Goal: Information Seeking & Learning: Learn about a topic

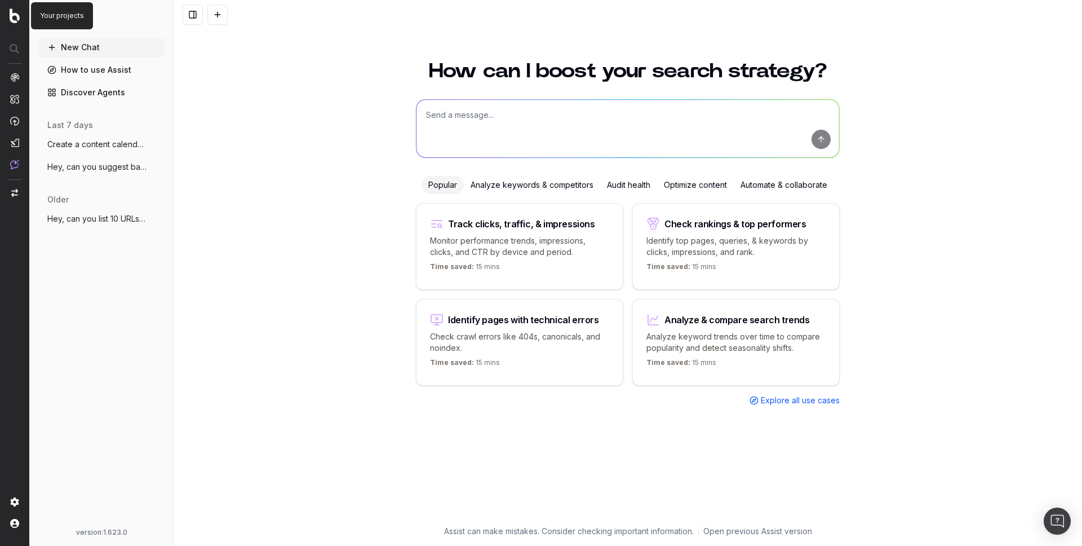
click at [16, 17] on img at bounding box center [15, 15] width 10 height 15
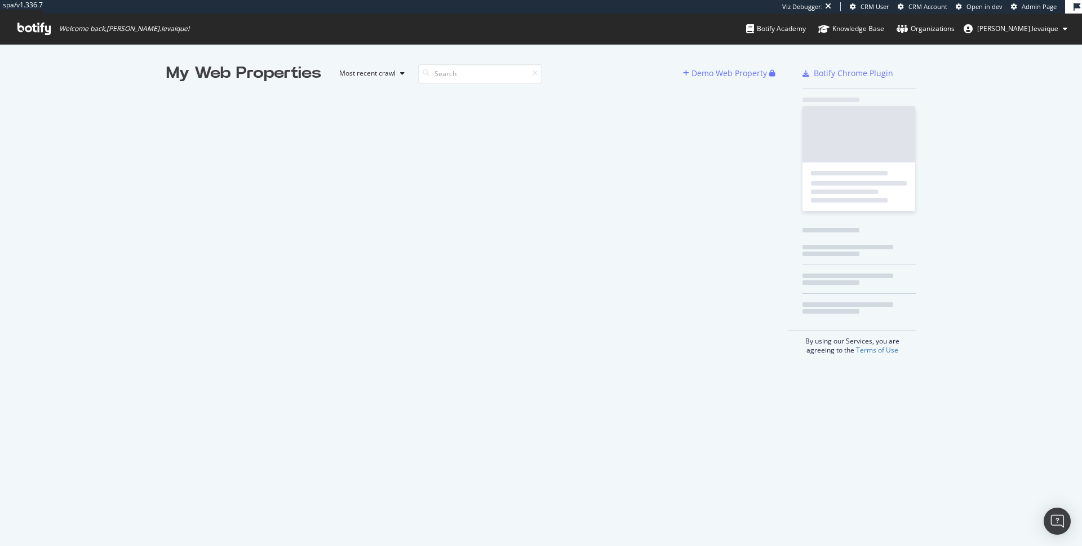
scroll to position [537, 1065]
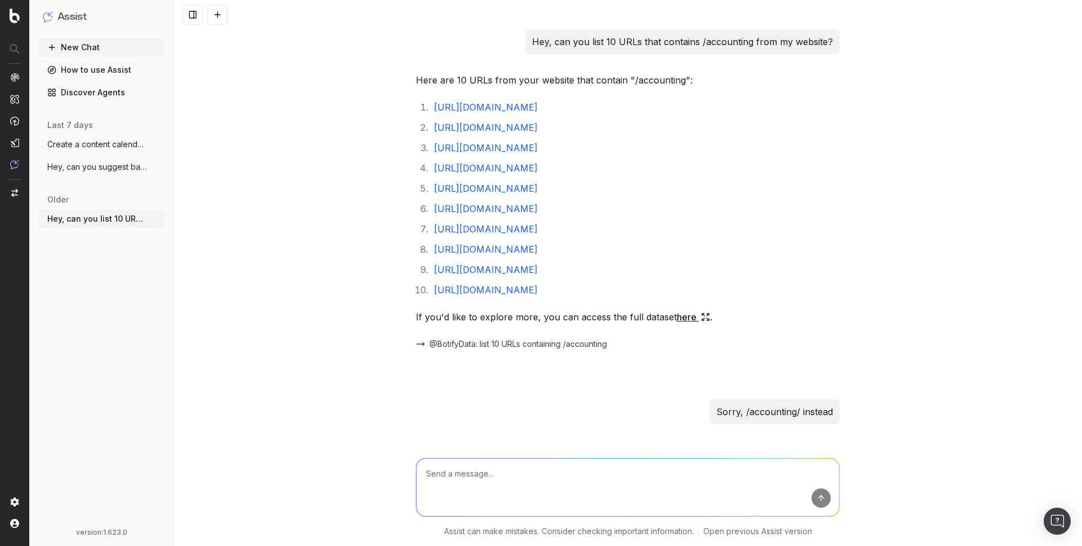
scroll to position [1984, 0]
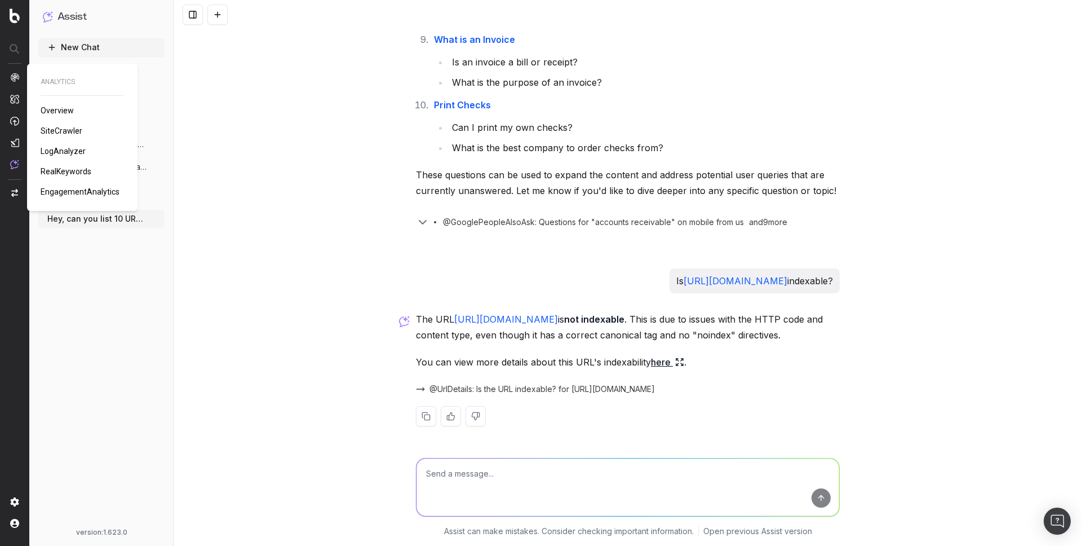
click at [55, 112] on span "Overview" at bounding box center [57, 110] width 33 height 9
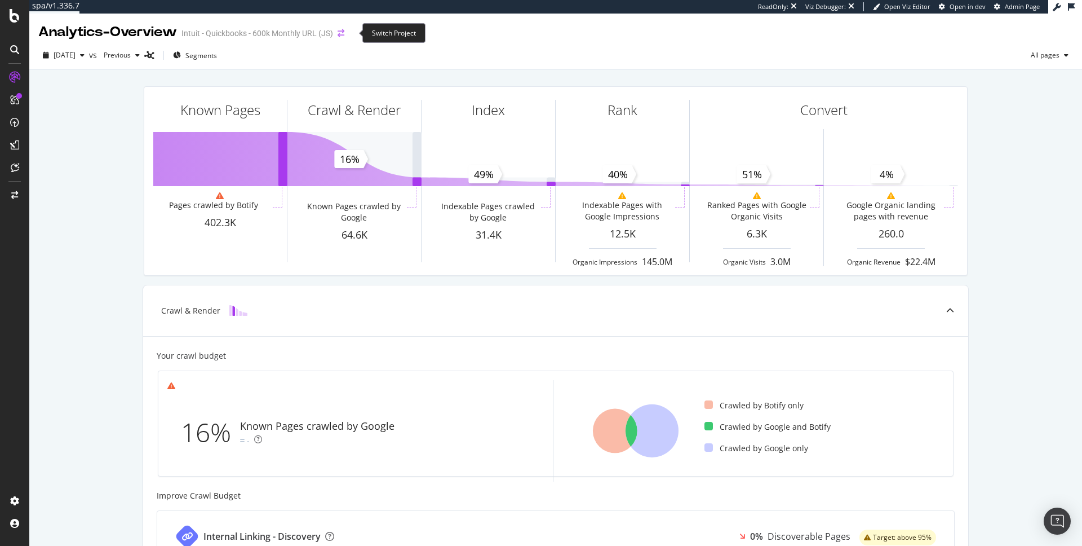
click at [344, 35] on icon "arrow-right-arrow-left" at bounding box center [341, 33] width 7 height 8
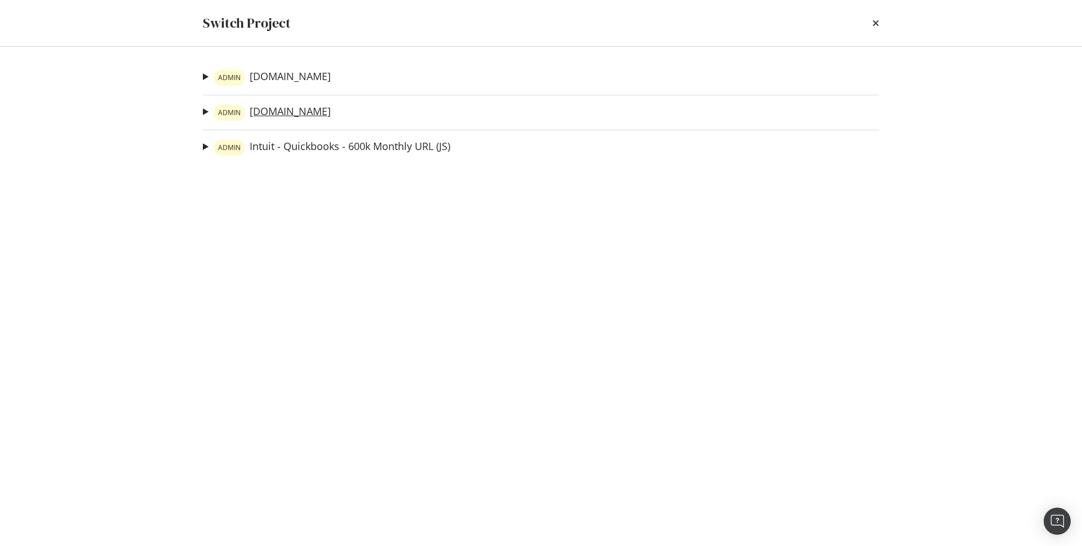
click at [295, 112] on link "ADMIN turbotax.intuit.com" at bounding box center [272, 113] width 117 height 16
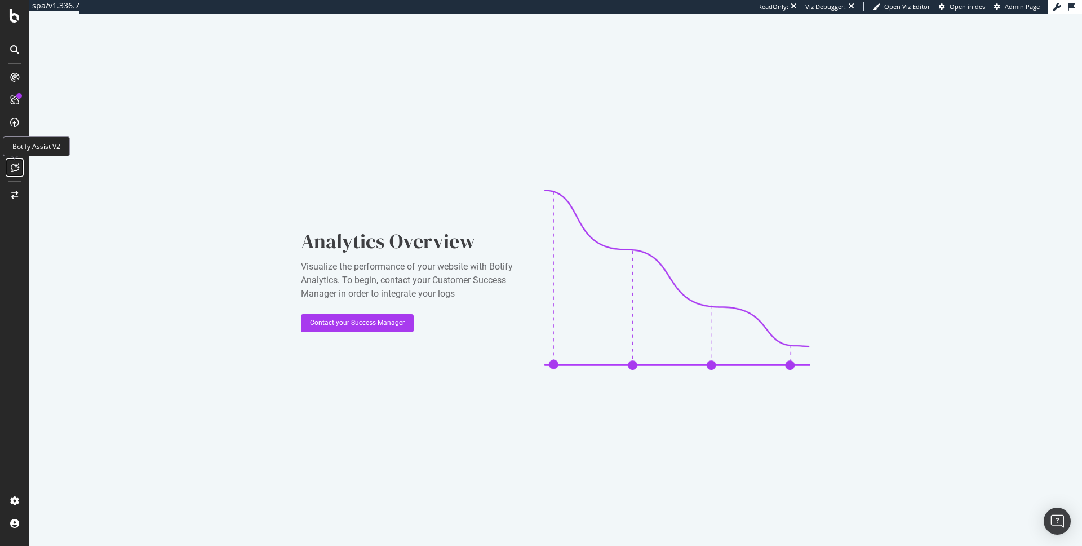
click at [15, 169] on icon at bounding box center [15, 167] width 8 height 9
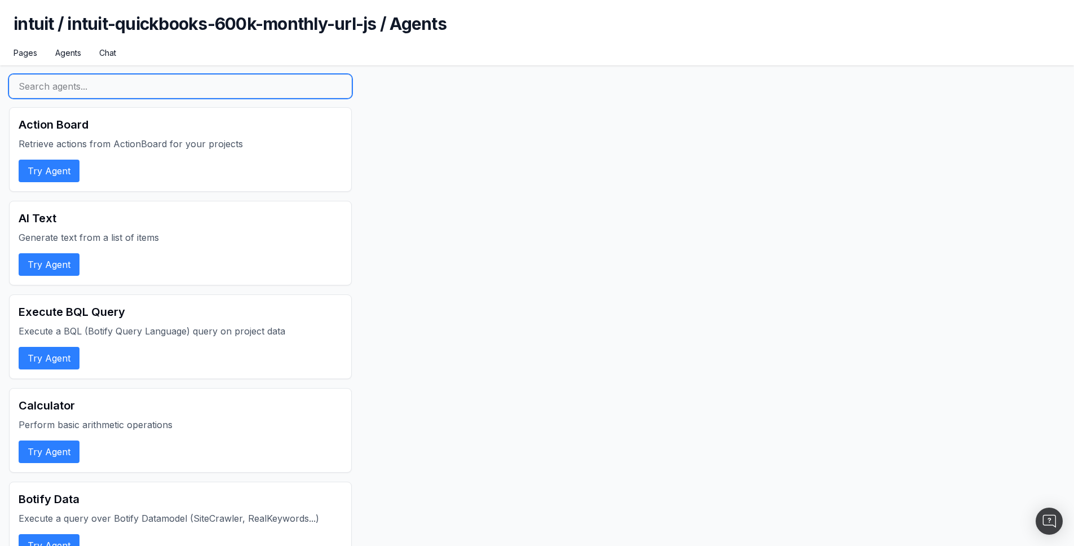
click at [223, 83] on input "text" at bounding box center [180, 86] width 343 height 24
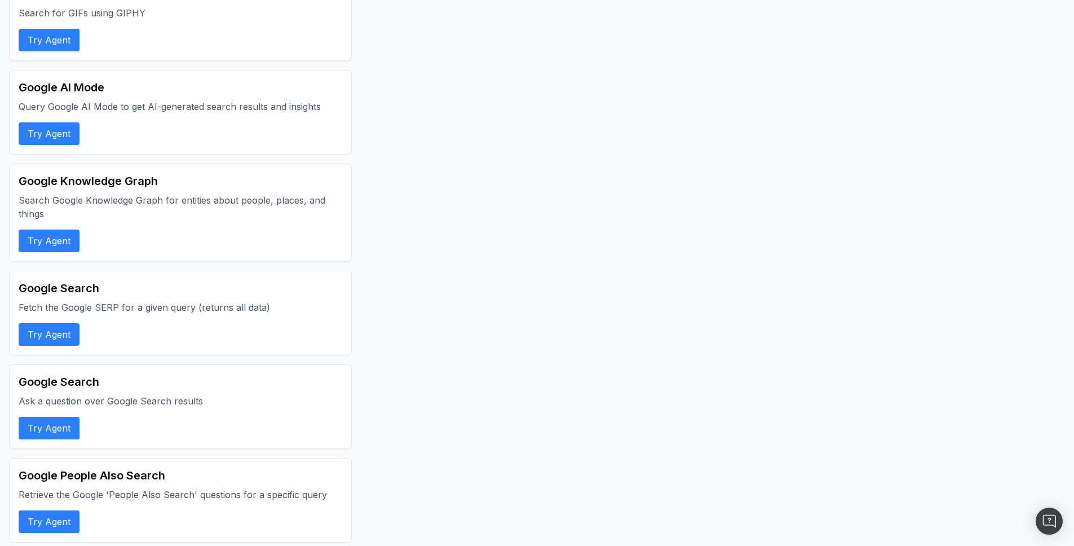
scroll to position [174, 0]
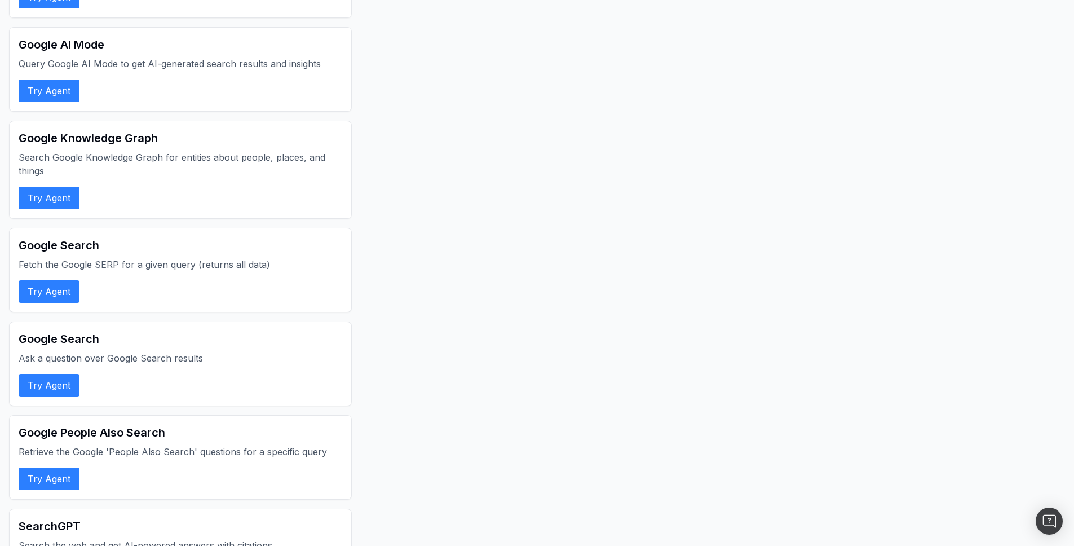
click at [61, 283] on button "Try Agent" at bounding box center [49, 291] width 61 height 23
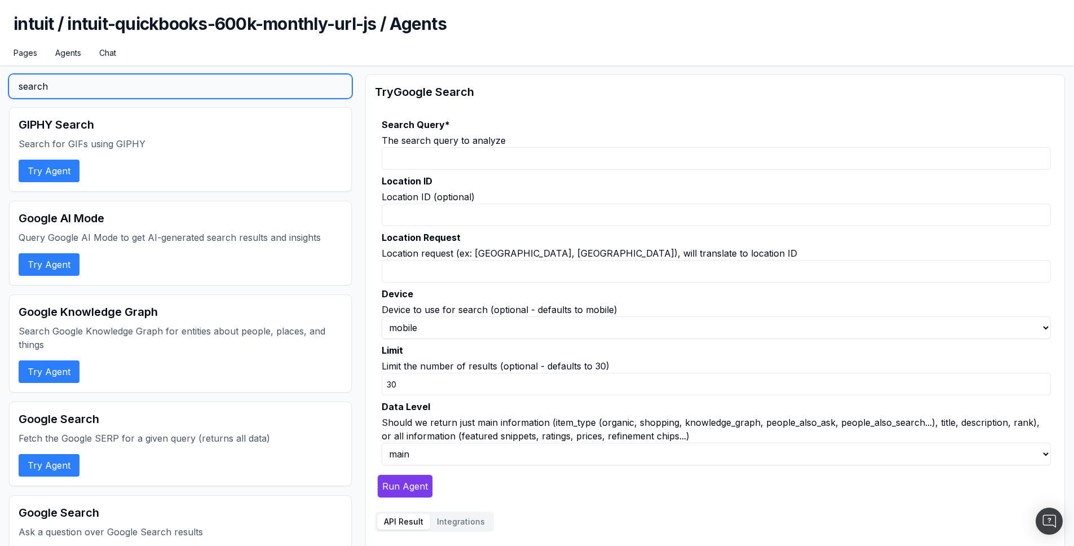
click at [71, 90] on input "search" at bounding box center [180, 86] width 343 height 24
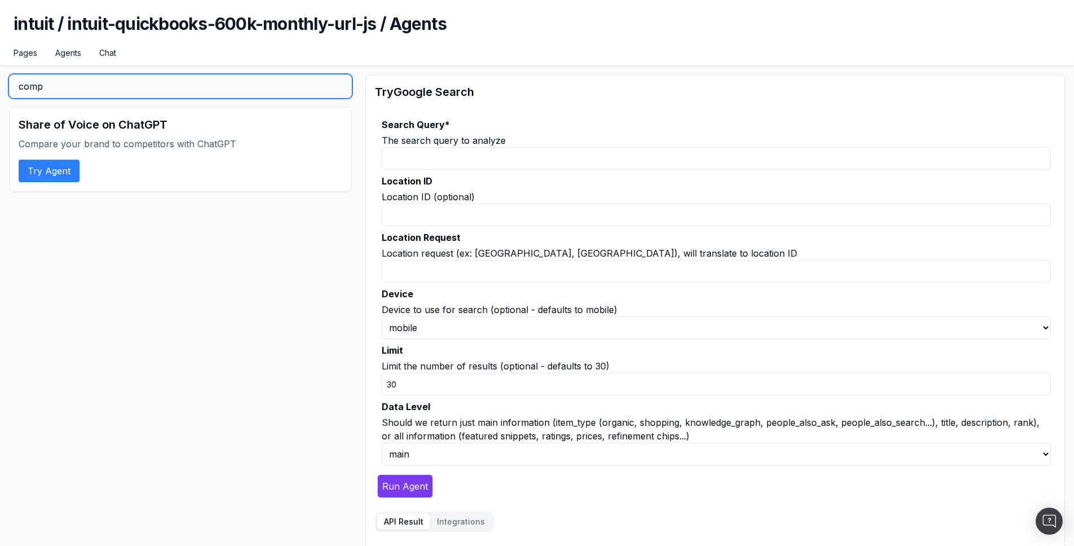
type input "compe"
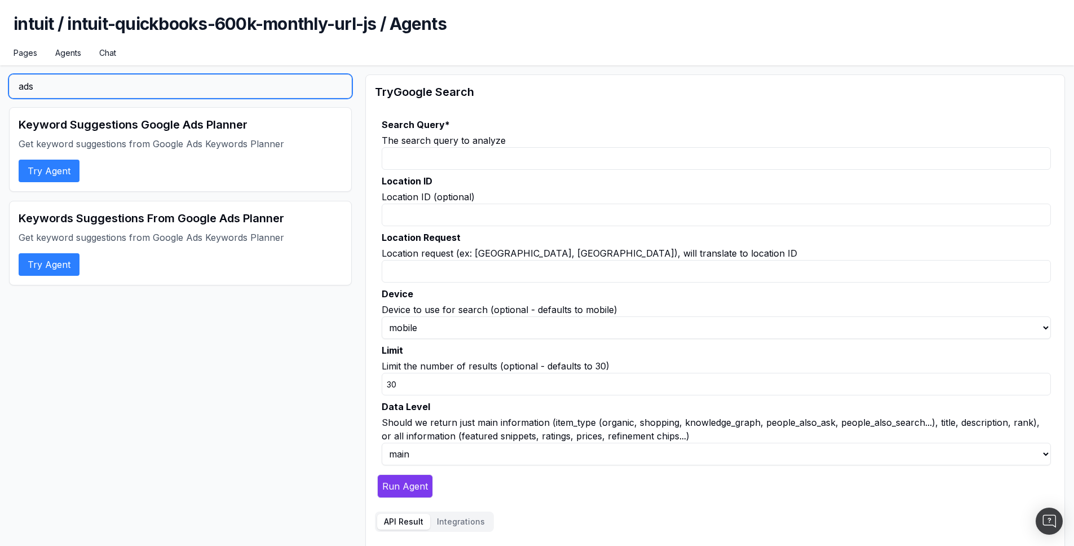
type input "ads"
click at [70, 176] on button "Try Agent" at bounding box center [49, 170] width 61 height 23
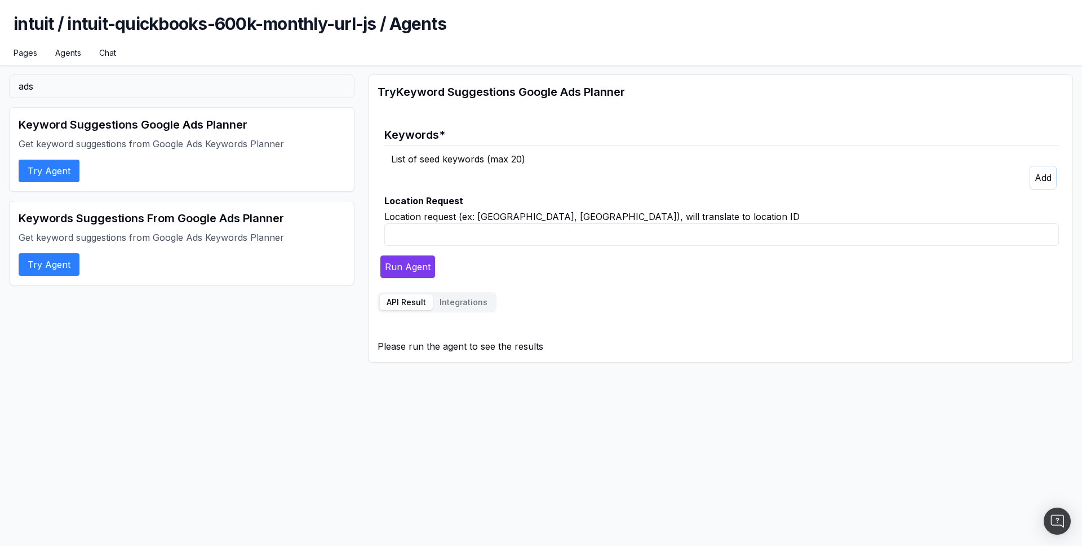
click at [75, 264] on button "Try Agent" at bounding box center [49, 264] width 61 height 23
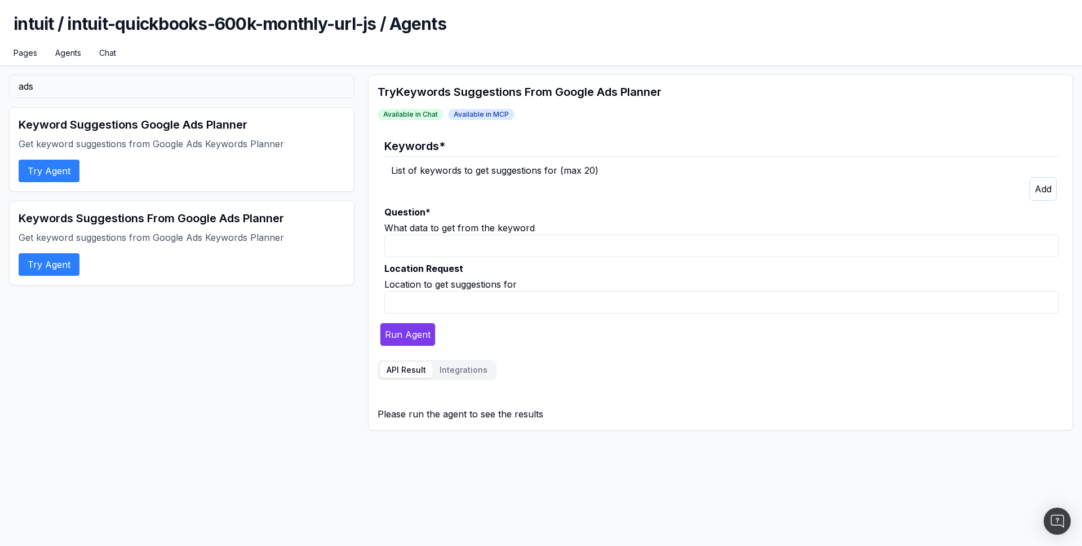
click at [72, 171] on button "Try Agent" at bounding box center [49, 170] width 61 height 23
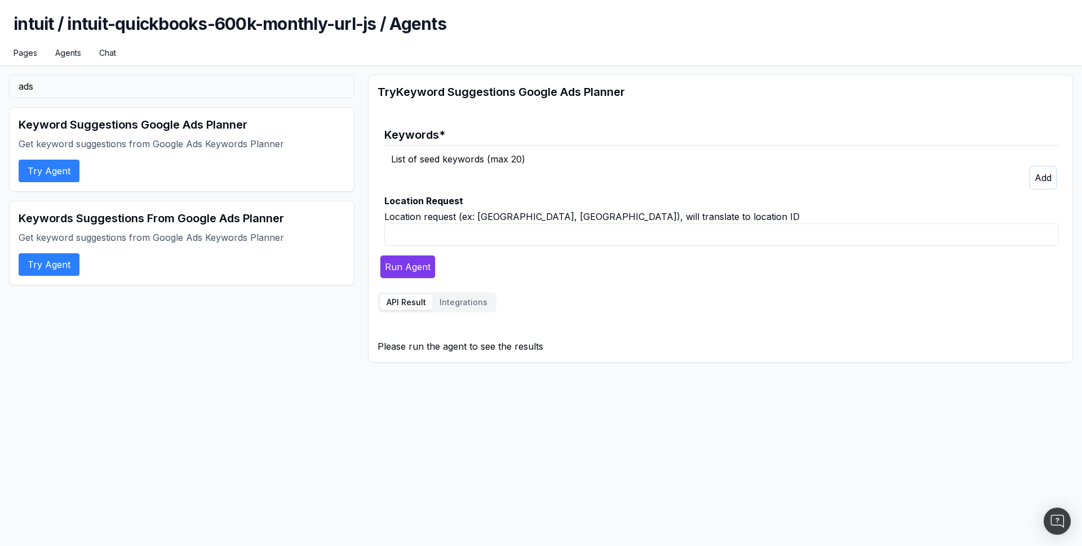
click at [63, 264] on button "Try Agent" at bounding box center [49, 264] width 61 height 23
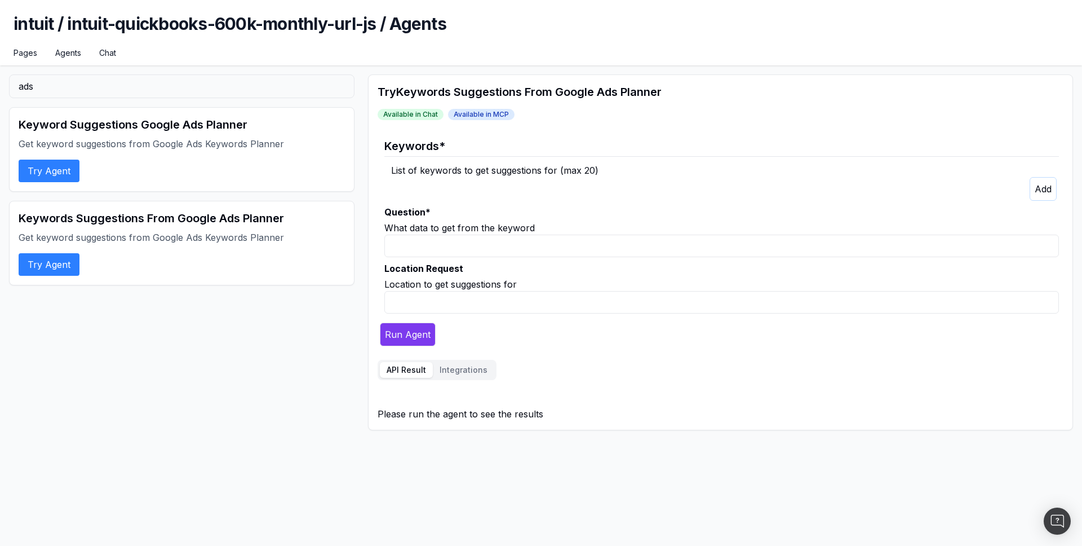
click at [425, 239] on input "Question *" at bounding box center [721, 245] width 675 height 23
click at [64, 170] on button "Try Agent" at bounding box center [49, 170] width 61 height 23
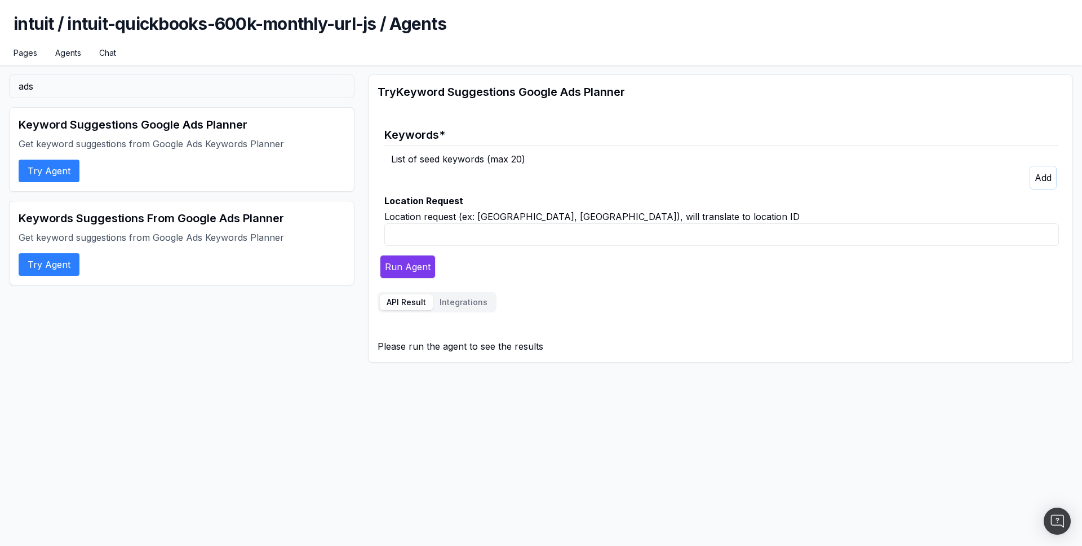
click at [434, 239] on input "Location Request" at bounding box center [721, 234] width 675 height 23
type input "Paris"
click at [447, 159] on div "List of seed keywords (max 20)" at bounding box center [725, 159] width 668 height 14
click at [1045, 167] on button "button" at bounding box center [1043, 178] width 27 height 24
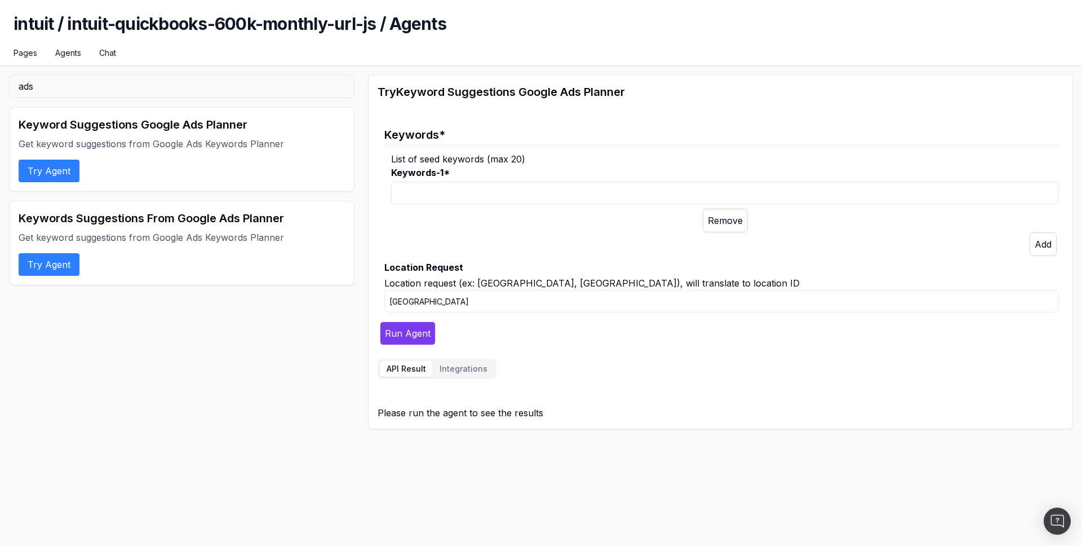
click at [549, 188] on input "Keywords-1 *" at bounding box center [725, 192] width 668 height 23
type input "filling my taxes"
click at [533, 222] on div at bounding box center [725, 221] width 668 height 24
click at [419, 334] on button "Run Agent" at bounding box center [408, 333] width 56 height 24
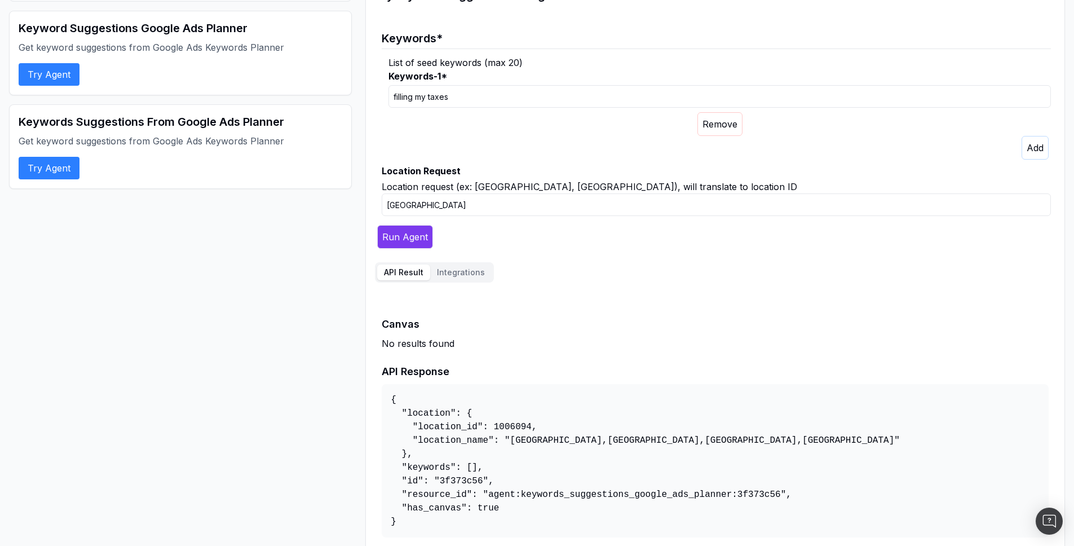
scroll to position [113, 0]
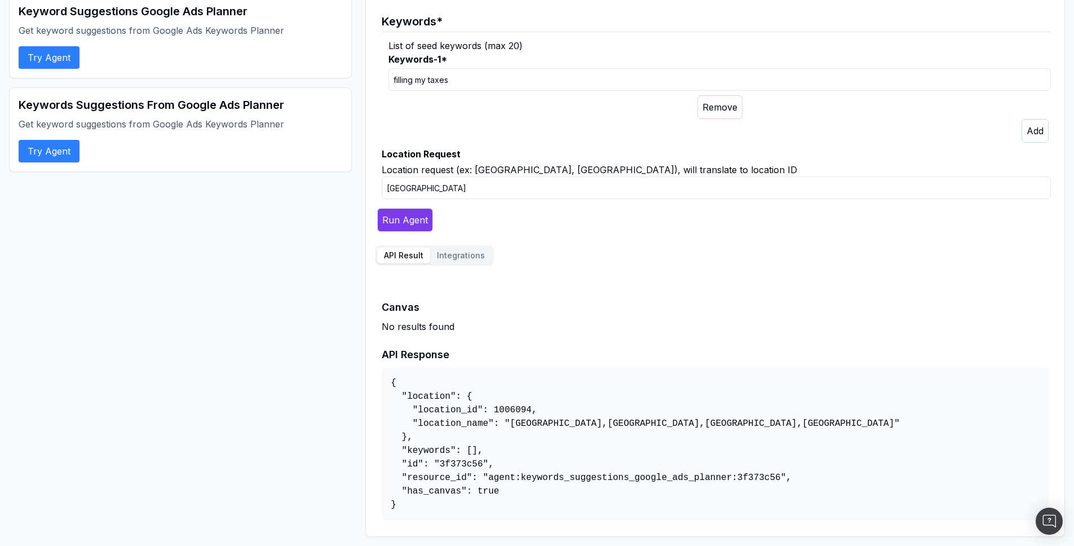
click at [397, 187] on input "Paris" at bounding box center [716, 187] width 669 height 23
type input "New-York, USA"
click at [414, 217] on button "Run Agent" at bounding box center [405, 220] width 56 height 24
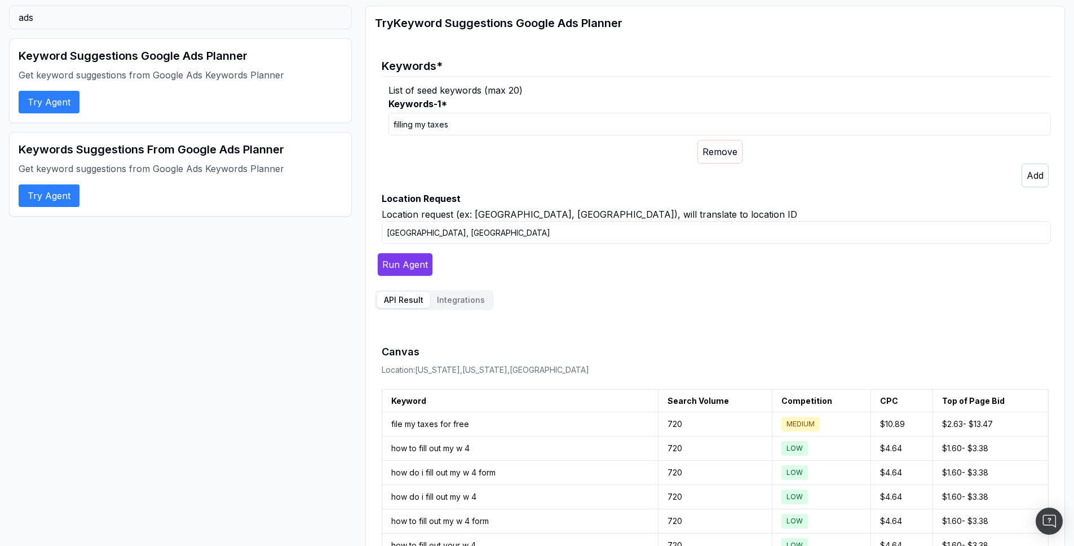
scroll to position [68, 0]
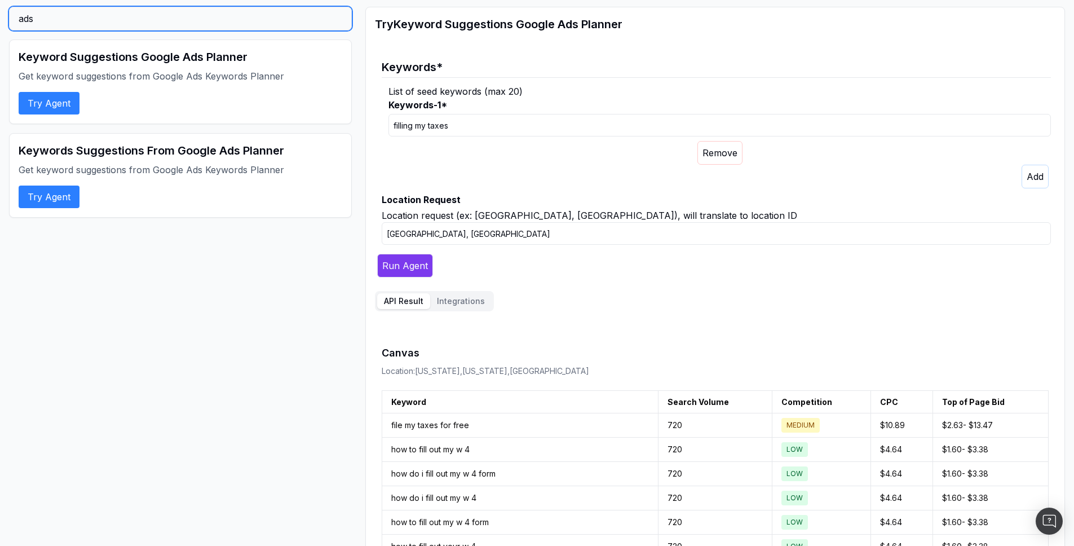
click at [111, 23] on input "ads" at bounding box center [180, 19] width 343 height 24
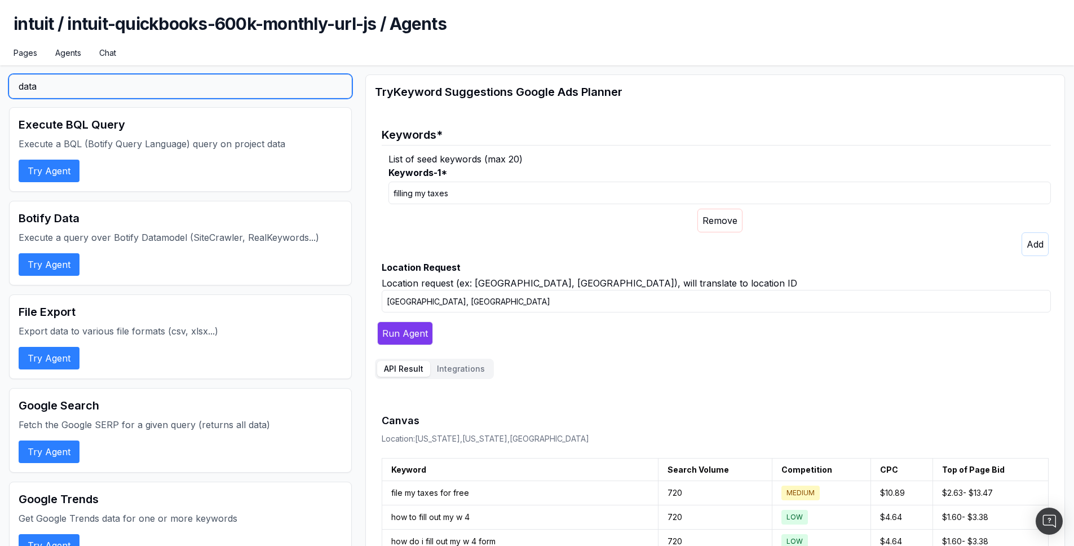
click at [56, 86] on input "data" at bounding box center [180, 86] width 343 height 24
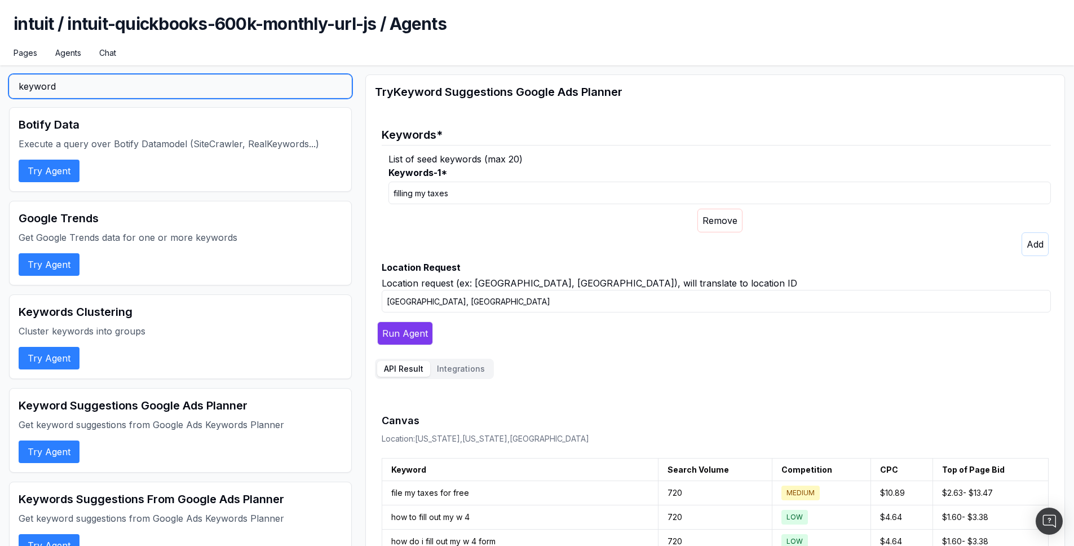
type input "keyword"
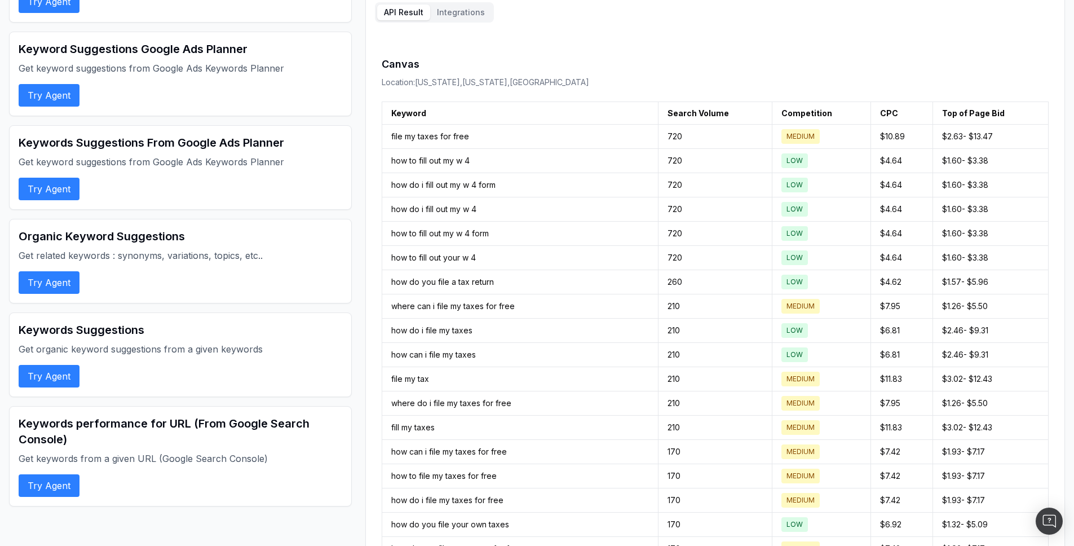
scroll to position [358, 0]
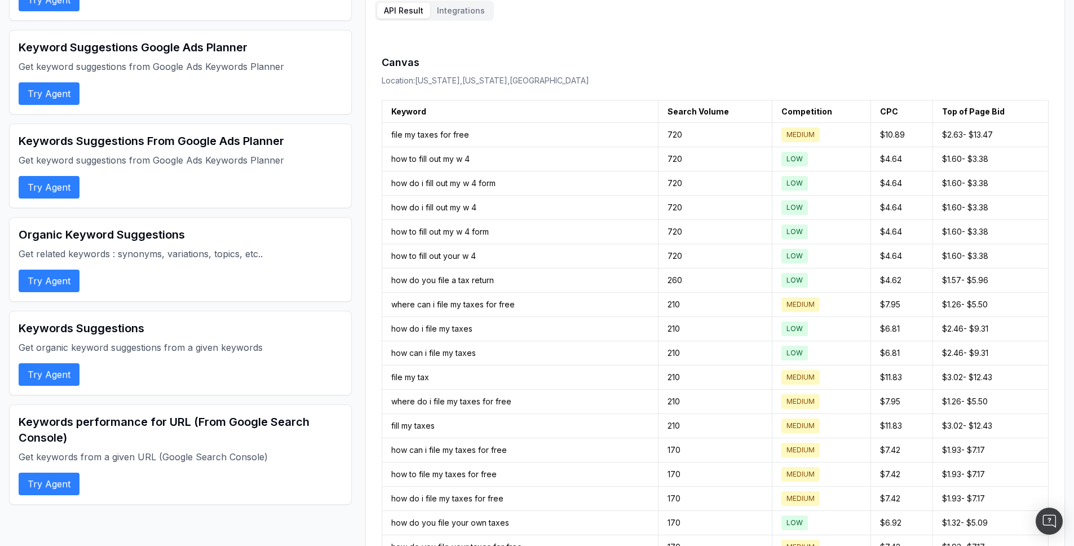
click at [54, 279] on button "Try Agent" at bounding box center [49, 280] width 61 height 23
select select "0"
select select "3"
select select "5"
select select "4"
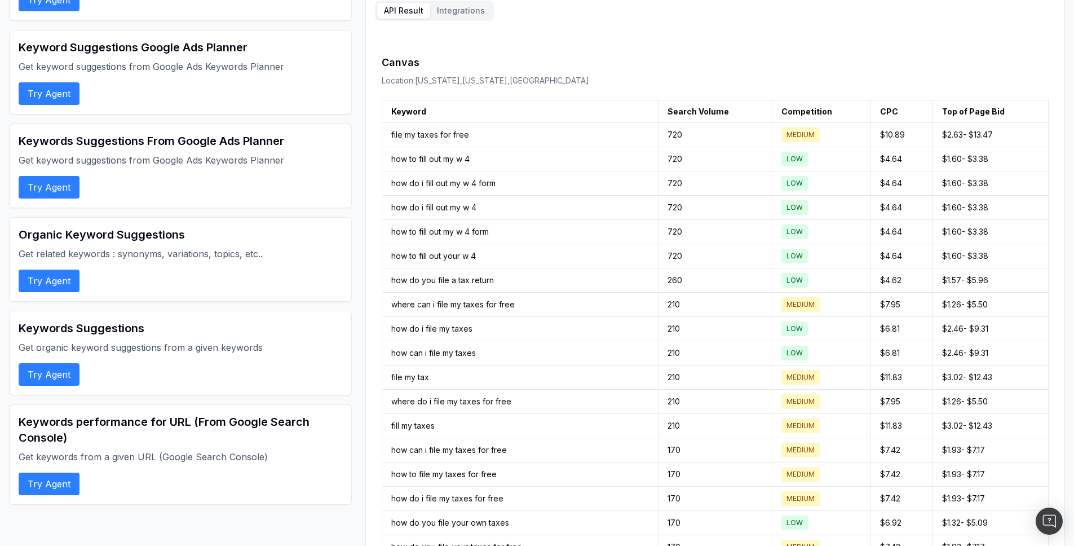
select select "8"
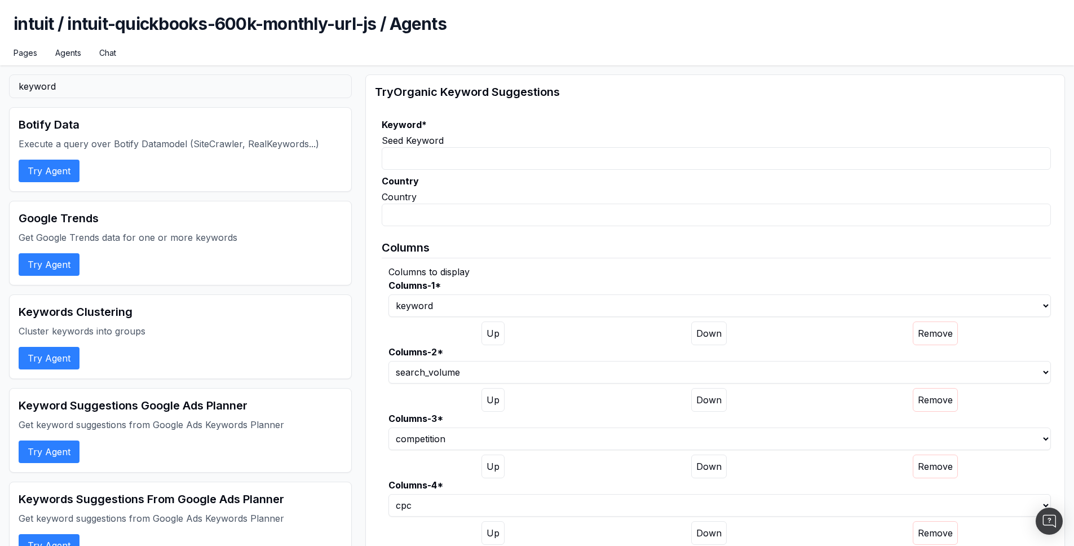
click at [483, 161] on input "Keyword *" at bounding box center [716, 158] width 669 height 23
type input "fill my taxes"
click at [486, 210] on input "Country" at bounding box center [716, 214] width 669 height 23
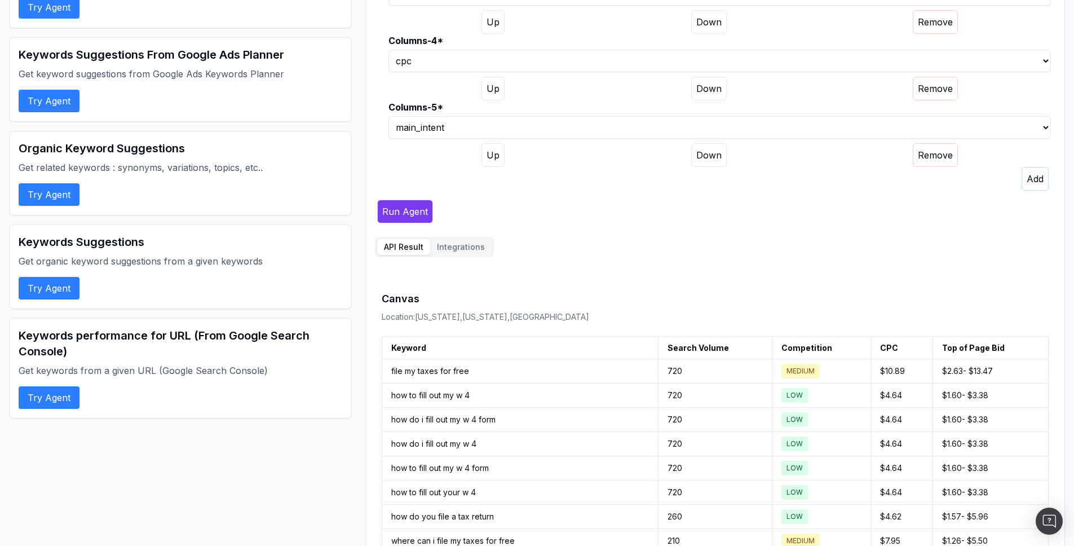
type input "USA"
click at [423, 213] on button "Run Agent" at bounding box center [405, 212] width 56 height 24
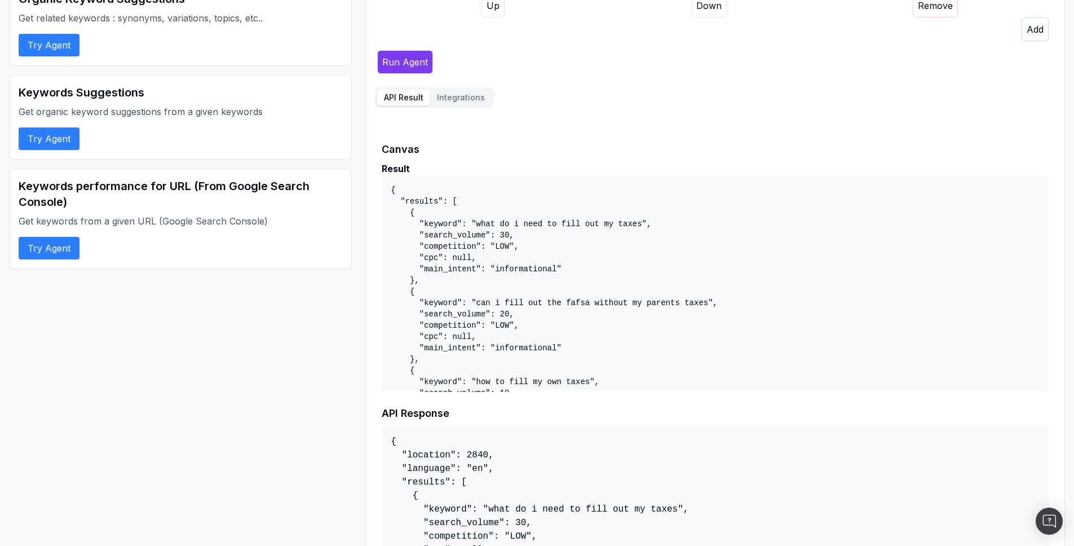
scroll to position [639, 0]
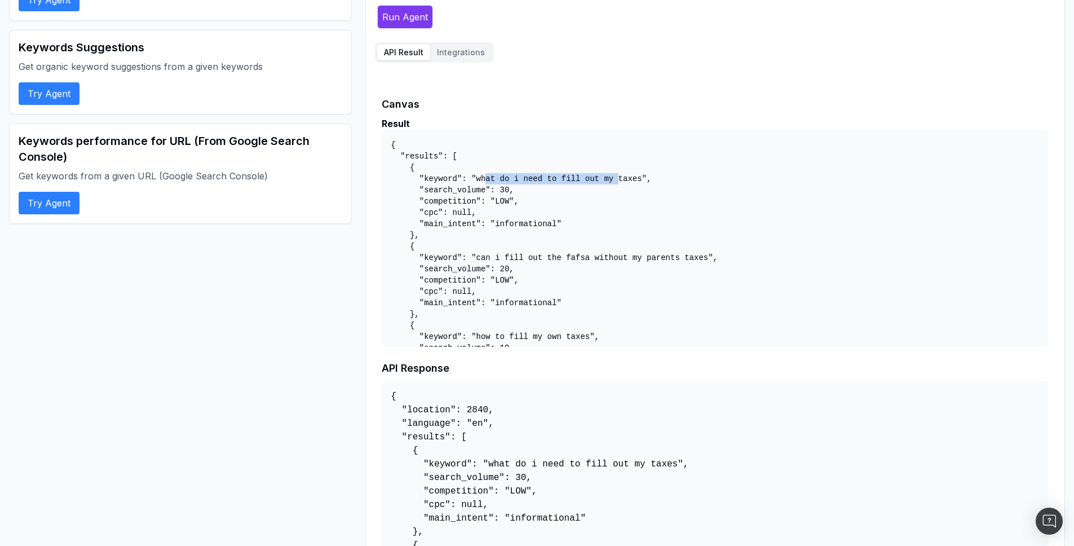
drag, startPoint x: 484, startPoint y: 179, endPoint x: 618, endPoint y: 179, distance: 134.7
click at [618, 179] on pre "{ "results": [ { "keyword": "what do i need to fill out my taxes", "search_volu…" at bounding box center [715, 238] width 667 height 216
click at [506, 189] on pre "{ "results": [ { "keyword": "what do i need to fill out my taxes", "search_volu…" at bounding box center [715, 238] width 667 height 216
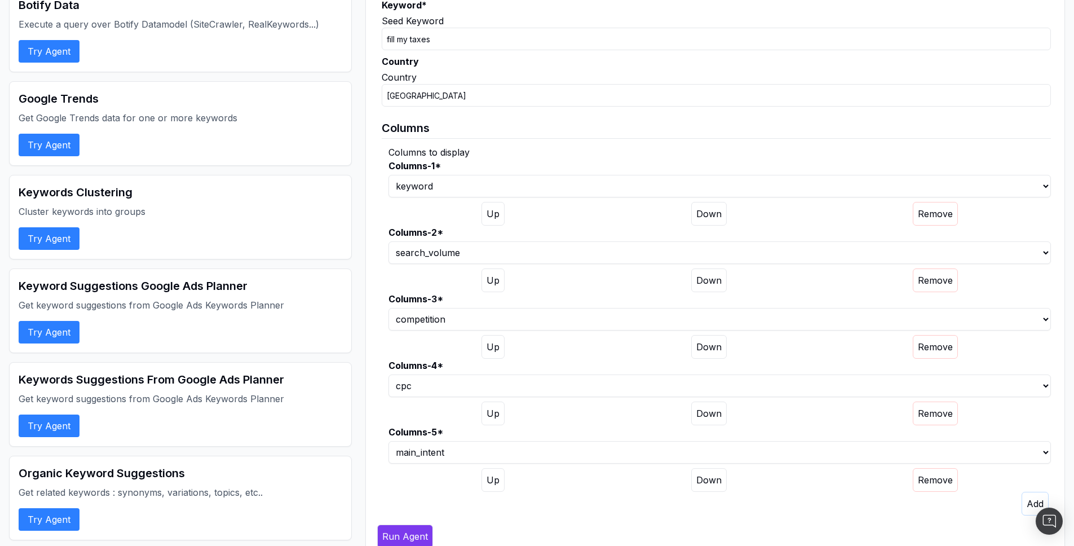
scroll to position [80, 0]
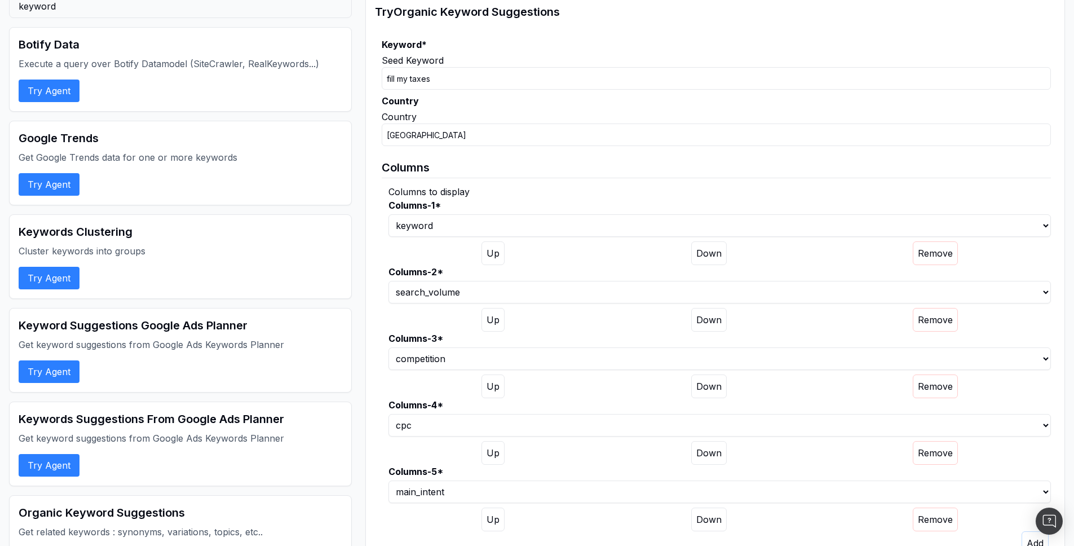
click at [423, 76] on input "fill my taxes" at bounding box center [716, 78] width 669 height 23
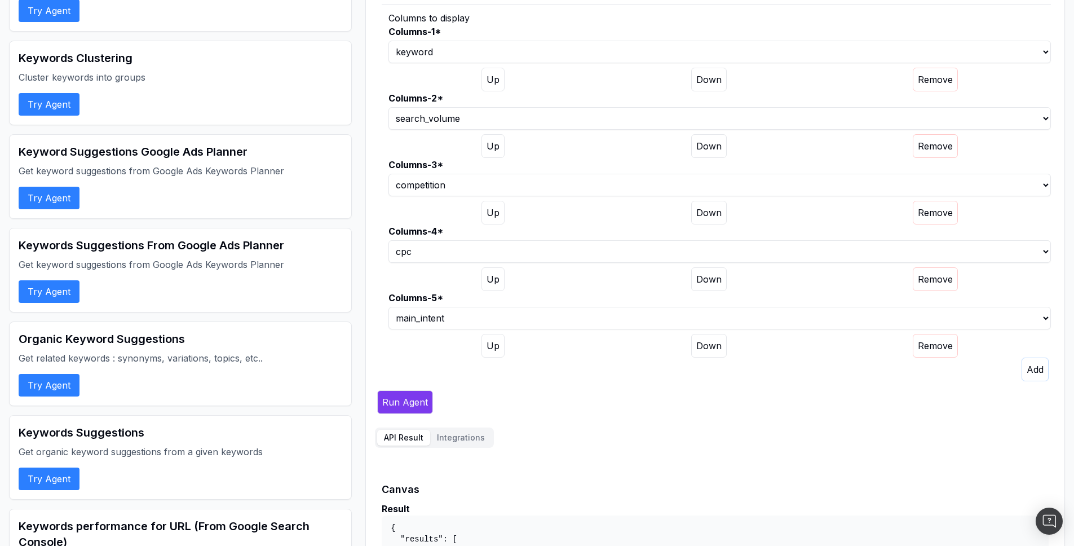
scroll to position [300, 0]
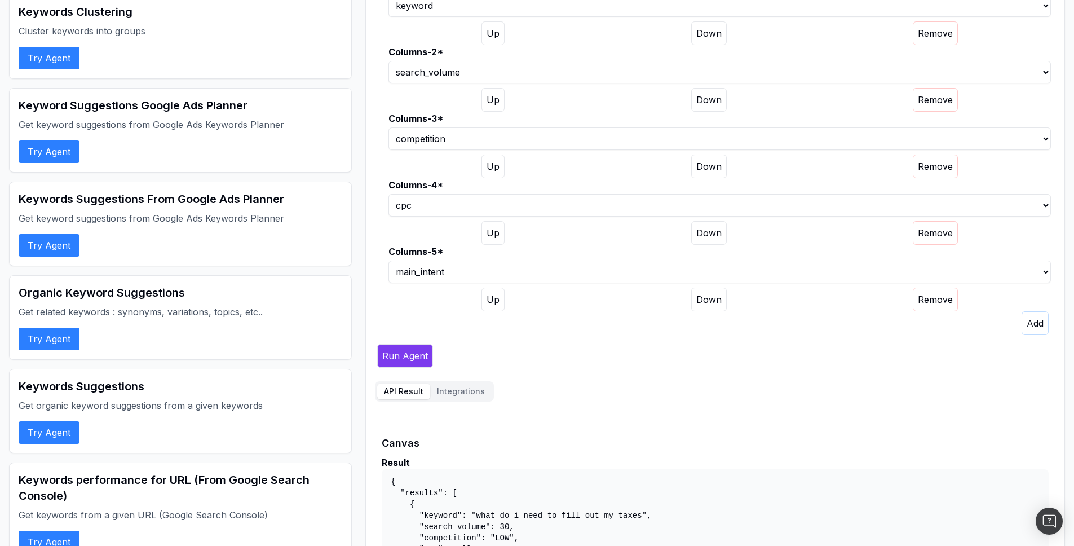
type input "taylor swift"
click at [414, 348] on button "Run Agent" at bounding box center [405, 356] width 56 height 24
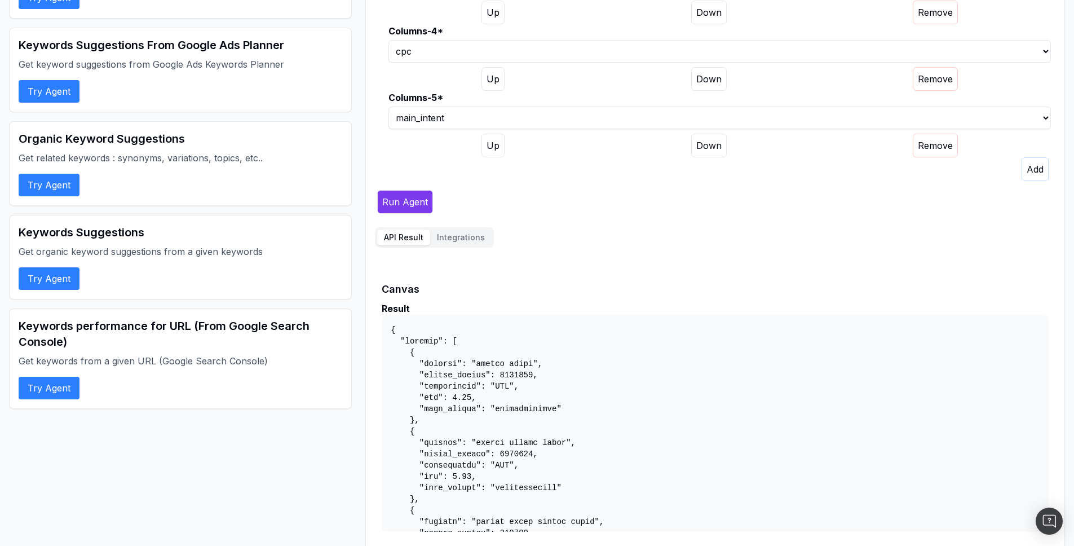
scroll to position [459, 0]
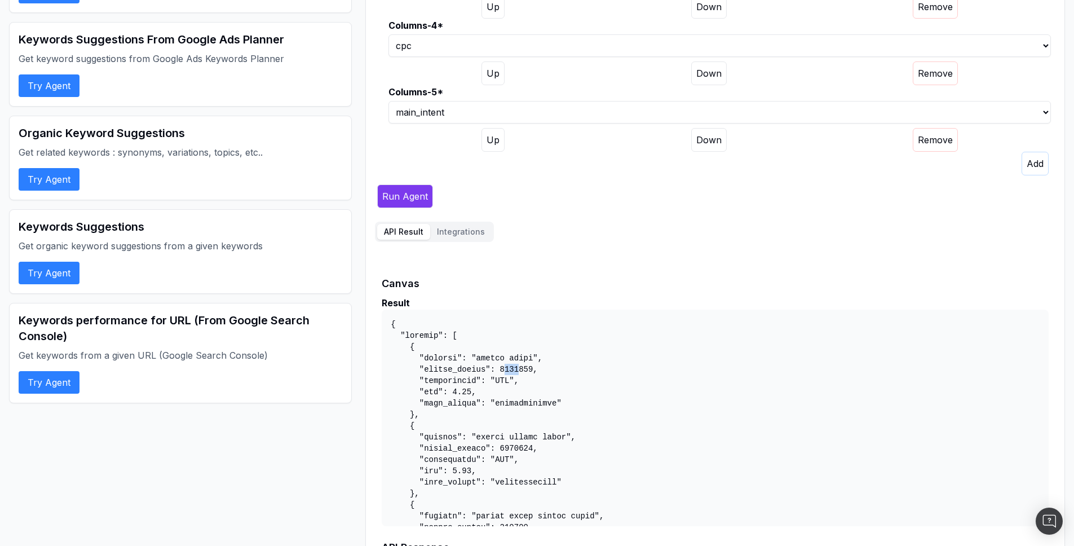
drag, startPoint x: 519, startPoint y: 370, endPoint x: 506, endPoint y: 369, distance: 13.5
click at [506, 369] on pre at bounding box center [715, 417] width 667 height 216
click at [502, 379] on pre at bounding box center [715, 417] width 667 height 216
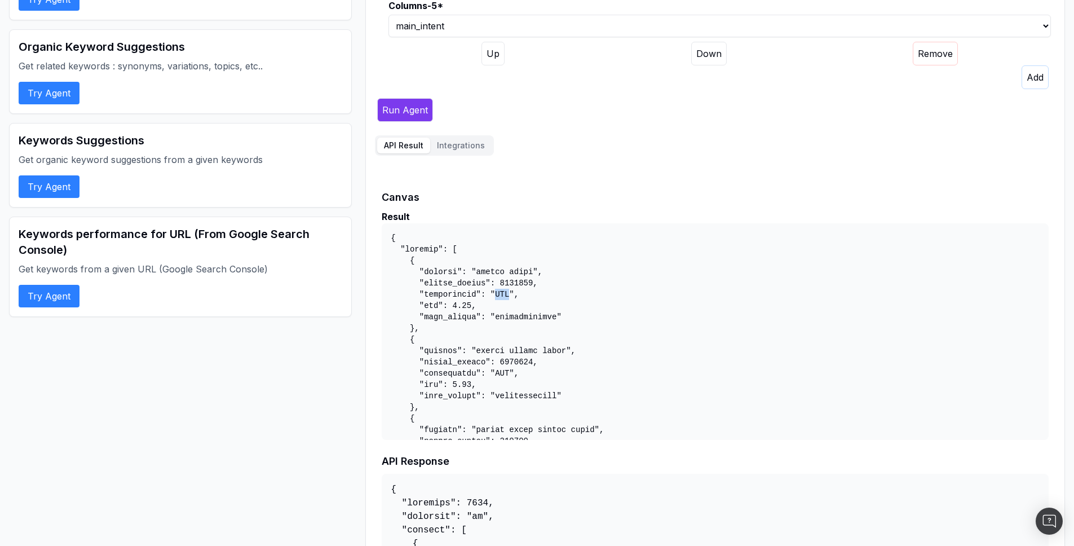
scroll to position [594, 0]
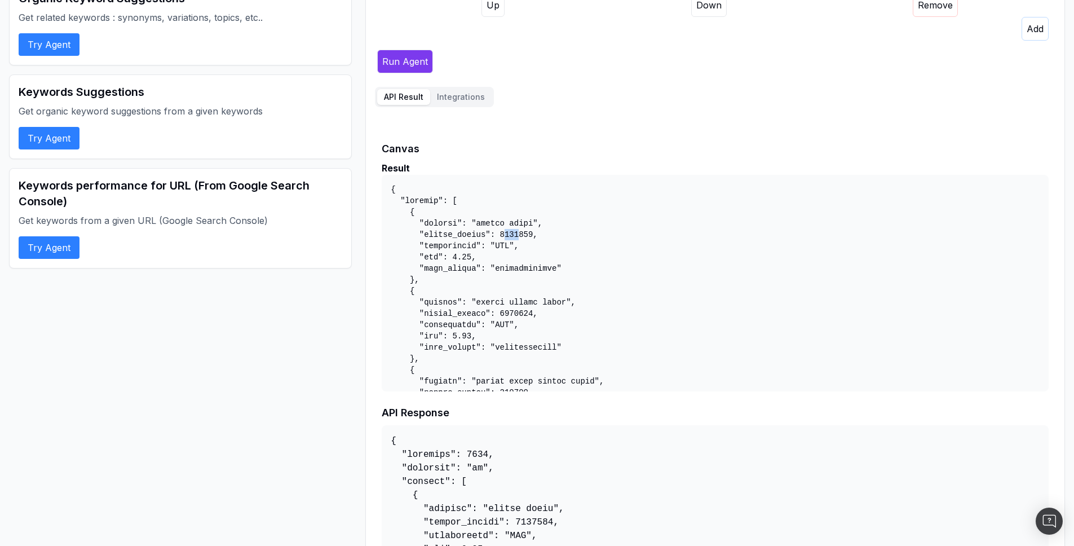
drag, startPoint x: 518, startPoint y: 233, endPoint x: 506, endPoint y: 233, distance: 11.8
click at [506, 233] on pre at bounding box center [715, 283] width 667 height 216
click at [619, 165] on div "Result" at bounding box center [715, 168] width 667 height 14
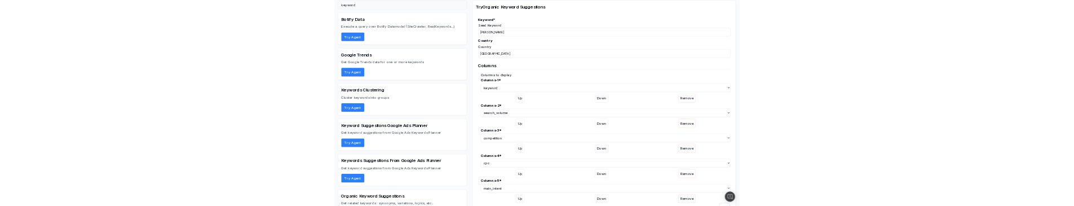
scroll to position [0, 0]
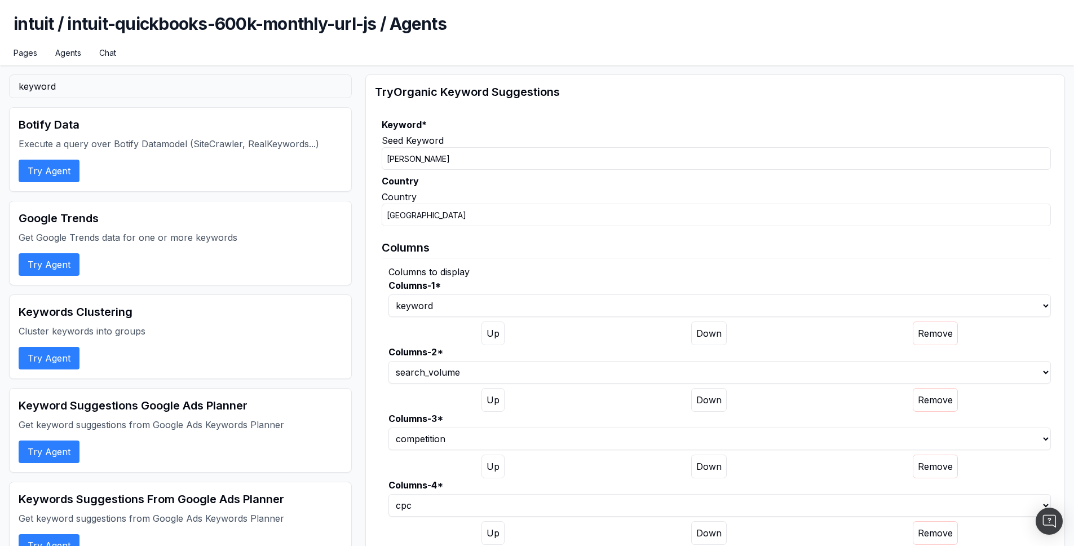
click at [628, 184] on label "Country" at bounding box center [716, 181] width 669 height 14
click at [628, 203] on input "USA" at bounding box center [716, 214] width 669 height 23
click at [819, 28] on h1 "intuit / intuit-quickbooks-600k-monthly-url-js / Agents" at bounding box center [537, 31] width 1047 height 34
click at [72, 54] on link "Agents" at bounding box center [68, 52] width 26 height 11
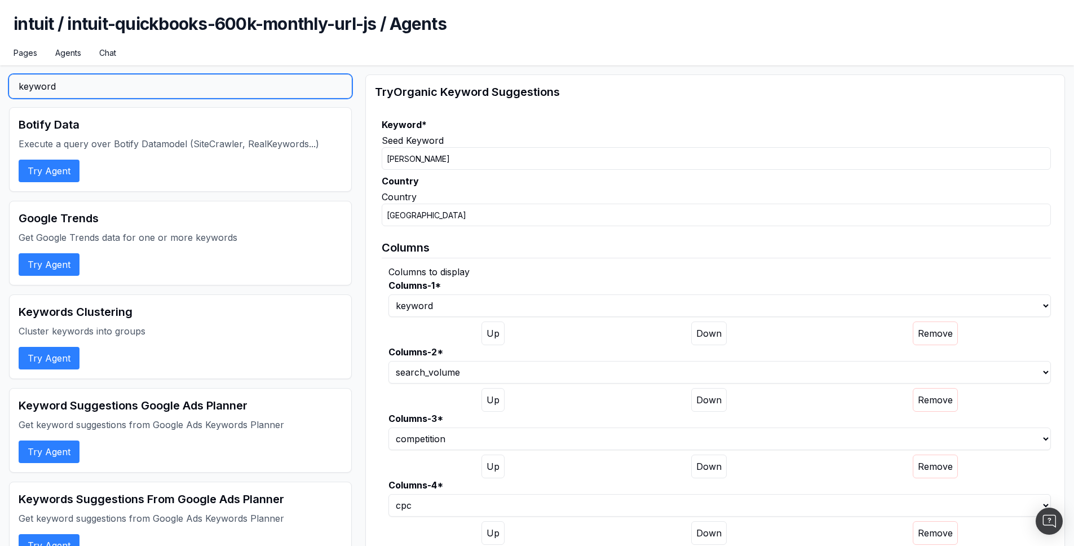
click at [116, 93] on input "keyword" at bounding box center [180, 86] width 343 height 24
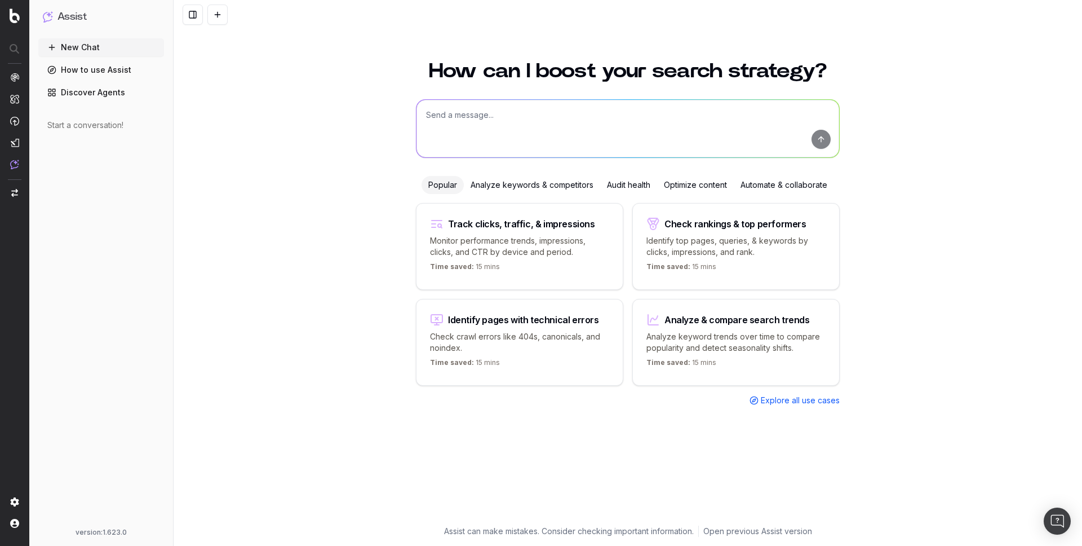
click at [453, 127] on textarea at bounding box center [627, 128] width 423 height 57
paste textarea "You are an assistant that identifies which articles should be refreshed for SEO…"
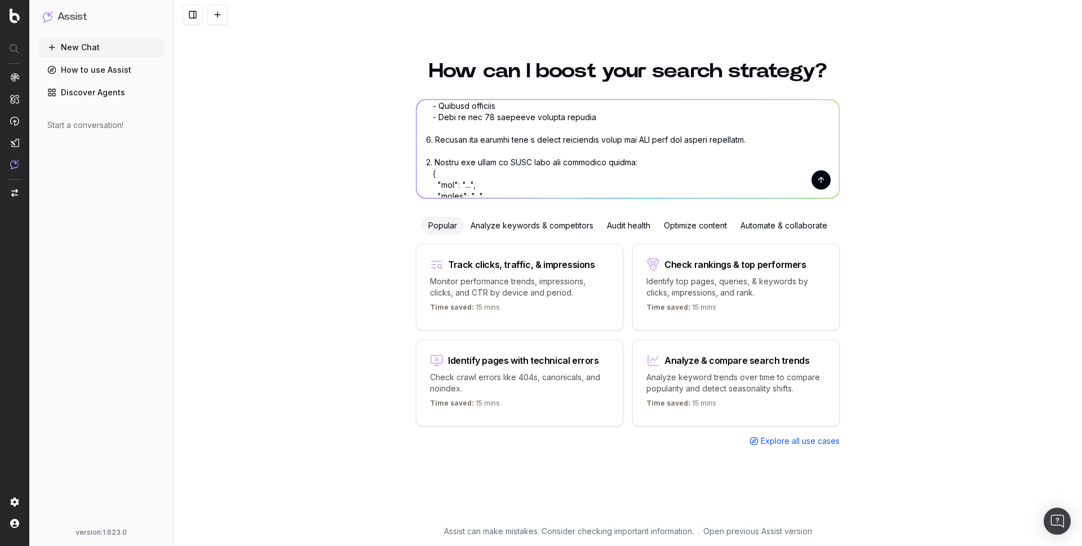
scroll to position [188, 0]
click at [512, 159] on textarea at bounding box center [627, 149] width 423 height 98
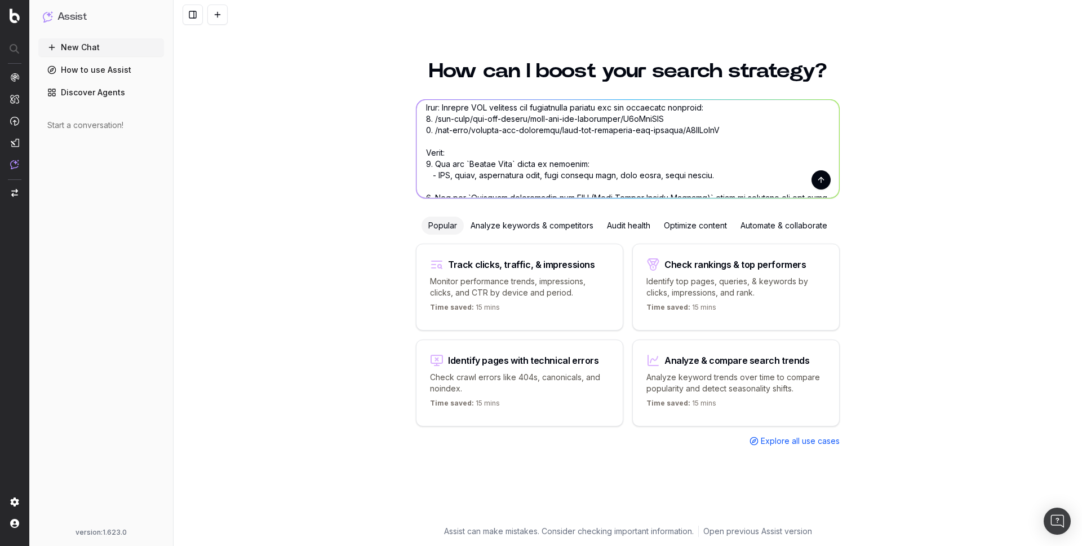
scroll to position [0, 0]
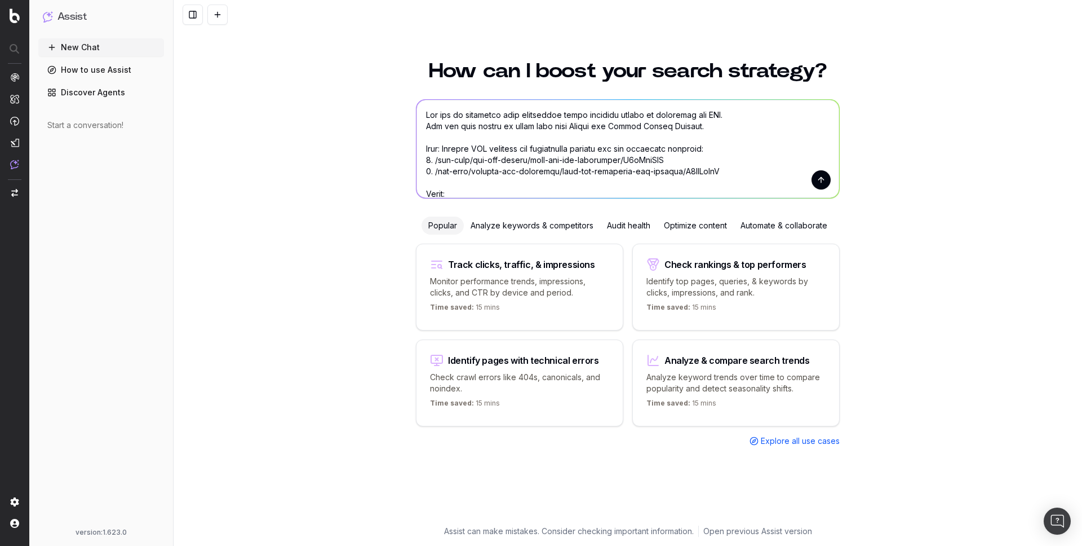
type textarea "You are an assistant that identifies which articles should be refreshed for SEO…"
click at [822, 182] on button "submit" at bounding box center [821, 179] width 19 height 19
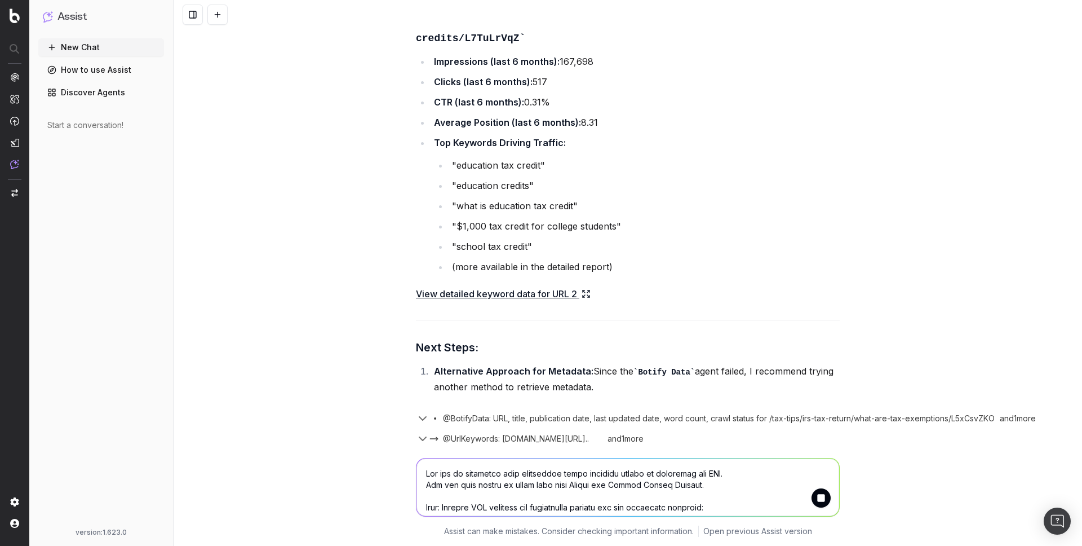
scroll to position [1043, 0]
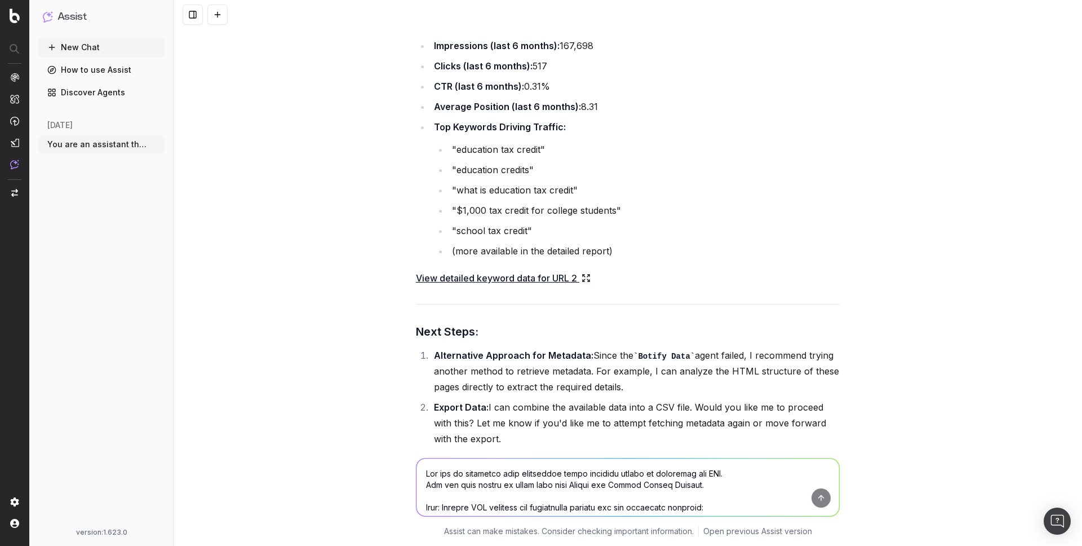
scroll to position [1149, 0]
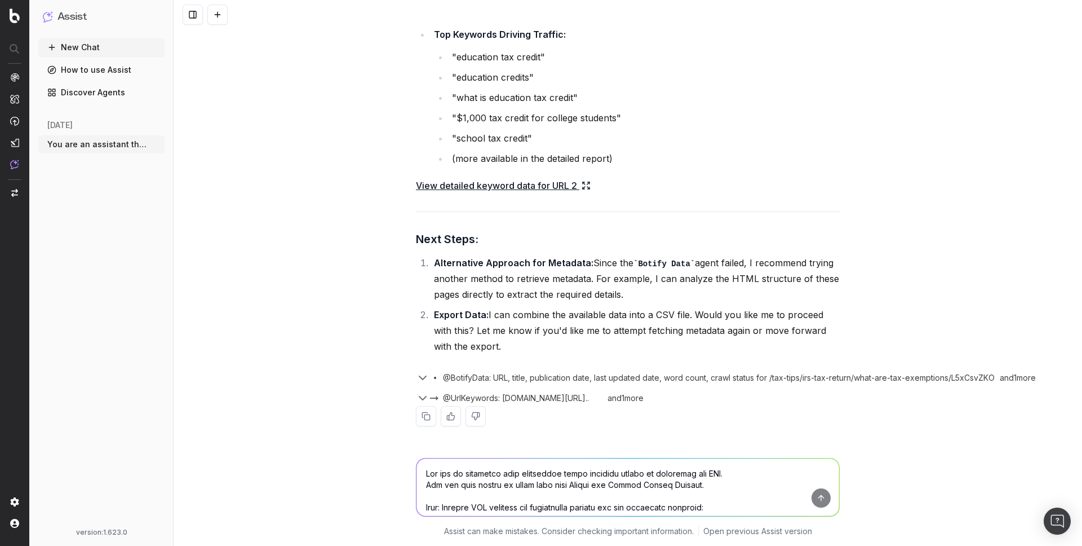
click at [419, 377] on icon "button" at bounding box center [422, 377] width 7 height 3
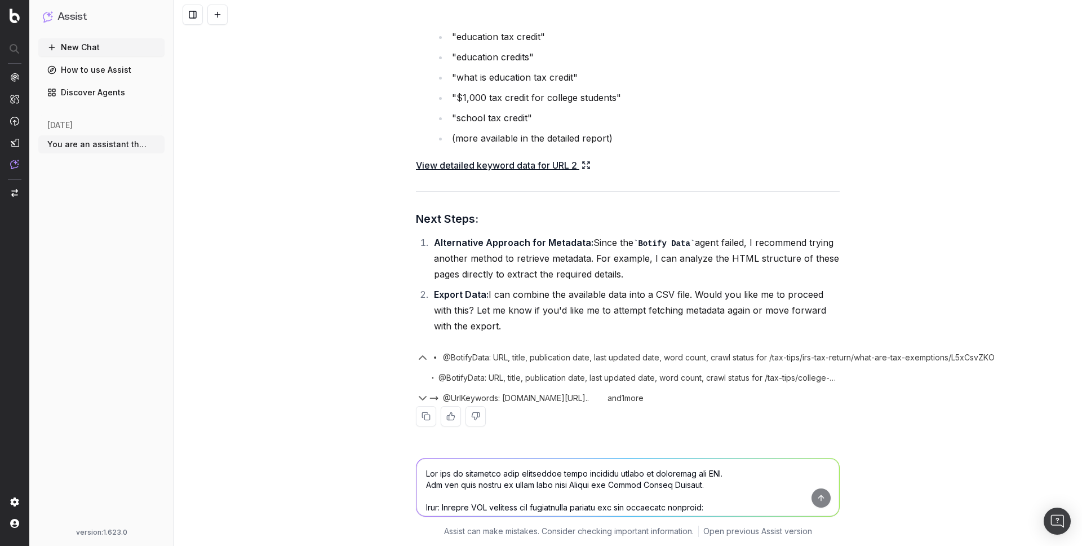
click at [783, 358] on span "@BotifyData: URL, title, publication date, last updated date, word count, crawl…" at bounding box center [719, 357] width 552 height 11
click at [756, 378] on span "@BotifyData: URL, title, publication date, last updated date, word count, crawl…" at bounding box center [638, 377] width 401 height 11
click at [220, 16] on button at bounding box center [217, 15] width 20 height 20
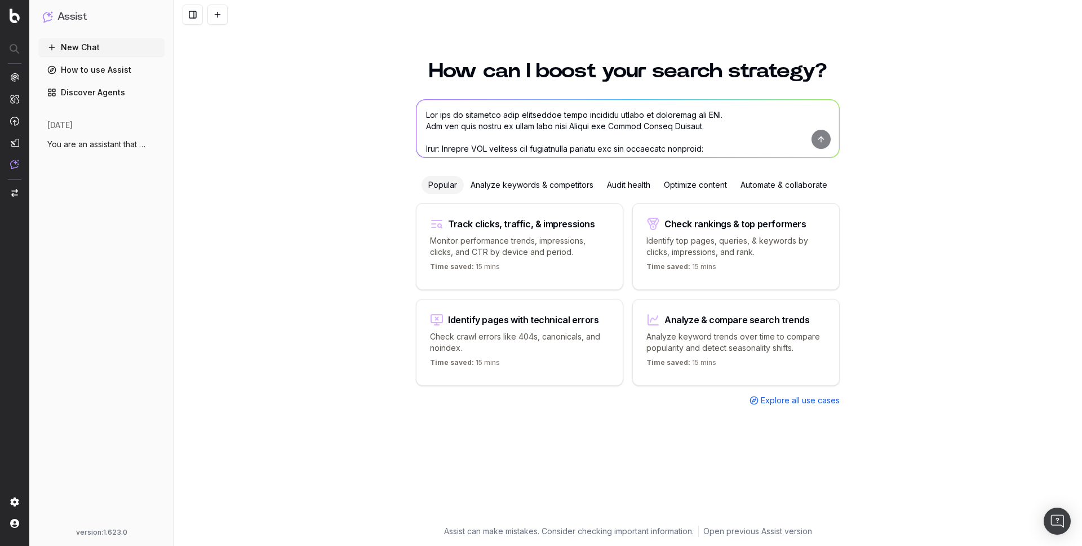
click at [464, 109] on textarea at bounding box center [627, 128] width 423 height 57
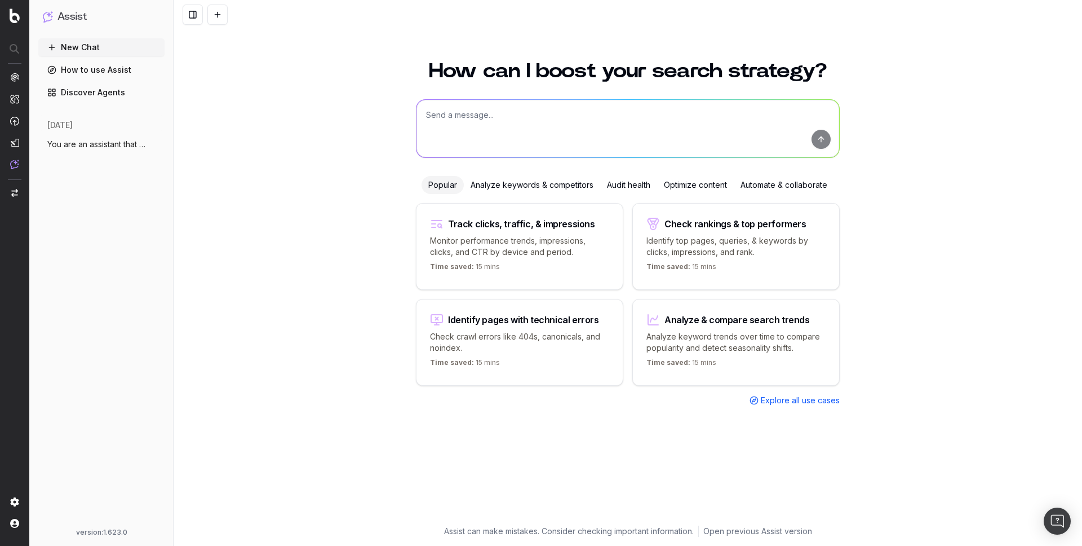
paste textarea "You are an assistant that identifies which articles should be refreshed for SEO…"
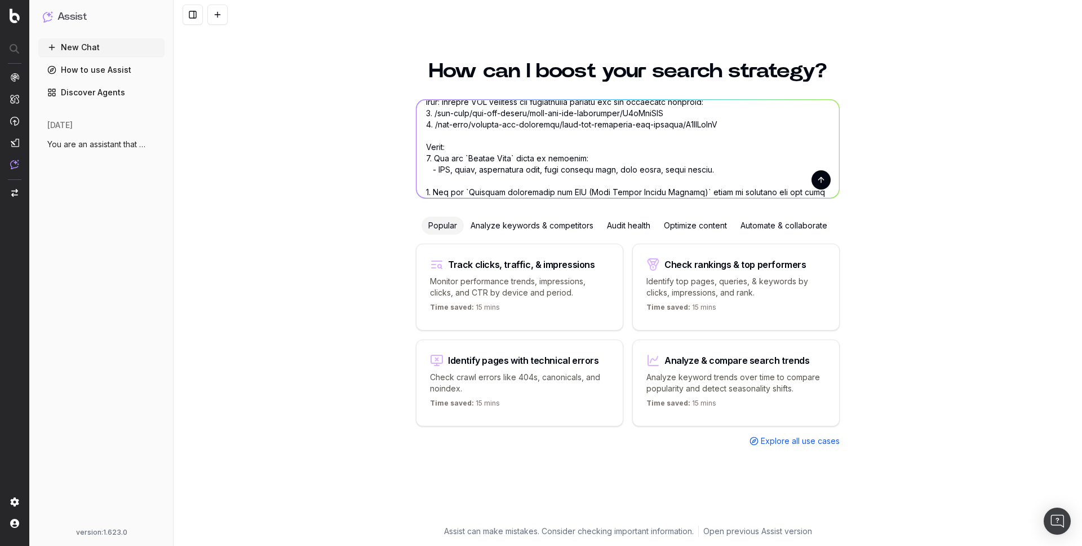
scroll to position [41, 0]
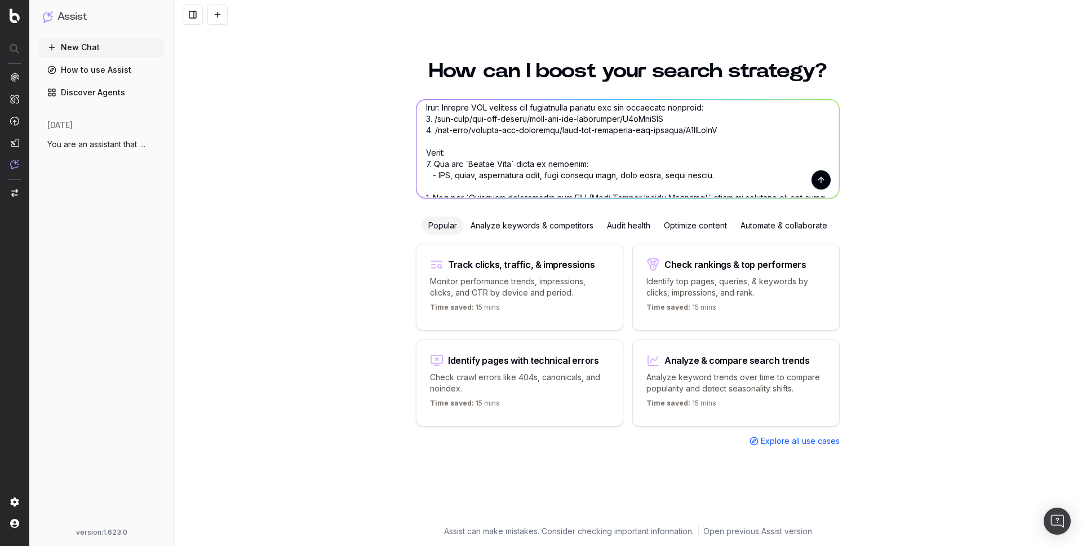
drag, startPoint x: 477, startPoint y: 176, endPoint x: 534, endPoint y: 173, distance: 57.0
click at [534, 173] on textarea at bounding box center [627, 149] width 423 height 98
drag, startPoint x: 489, startPoint y: 176, endPoint x: 556, endPoint y: 175, distance: 67.1
click at [556, 175] on textarea at bounding box center [627, 149] width 423 height 98
drag, startPoint x: 531, startPoint y: 176, endPoint x: 577, endPoint y: 172, distance: 45.8
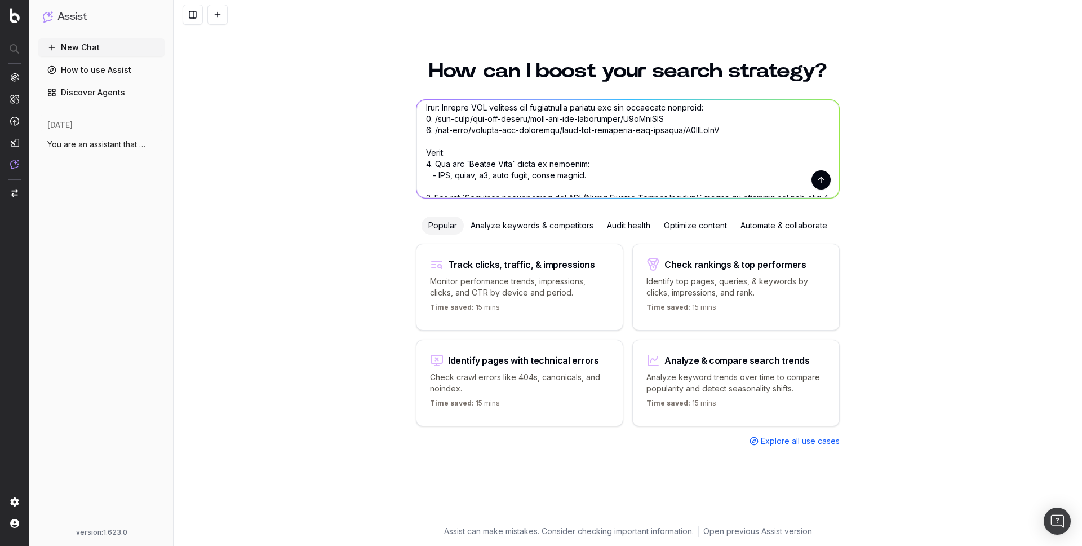
click at [576, 172] on textarea at bounding box center [627, 149] width 423 height 98
drag, startPoint x: 584, startPoint y: 174, endPoint x: 530, endPoint y: 173, distance: 54.7
click at [530, 173] on textarea at bounding box center [627, 149] width 423 height 98
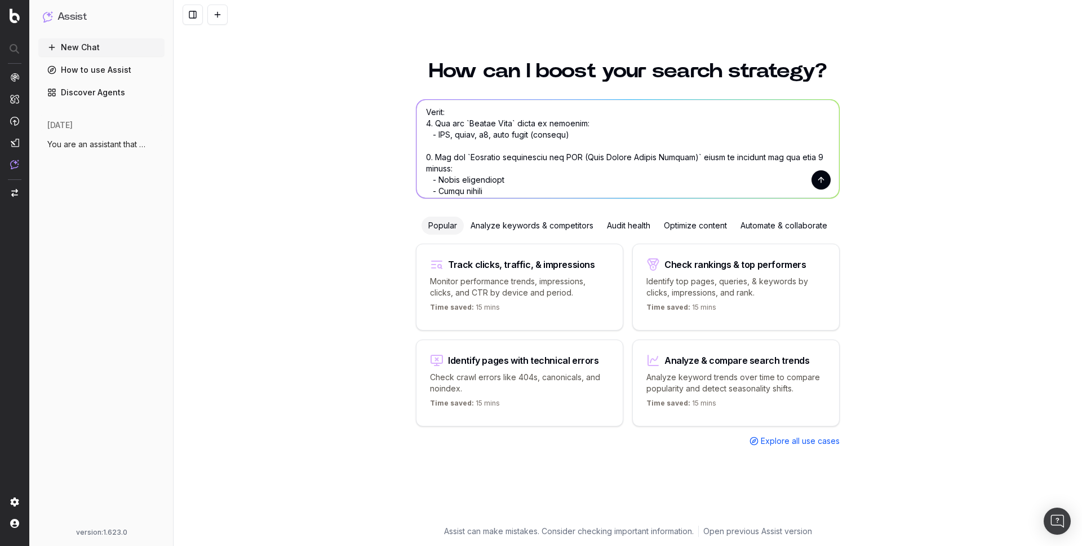
scroll to position [56, 0]
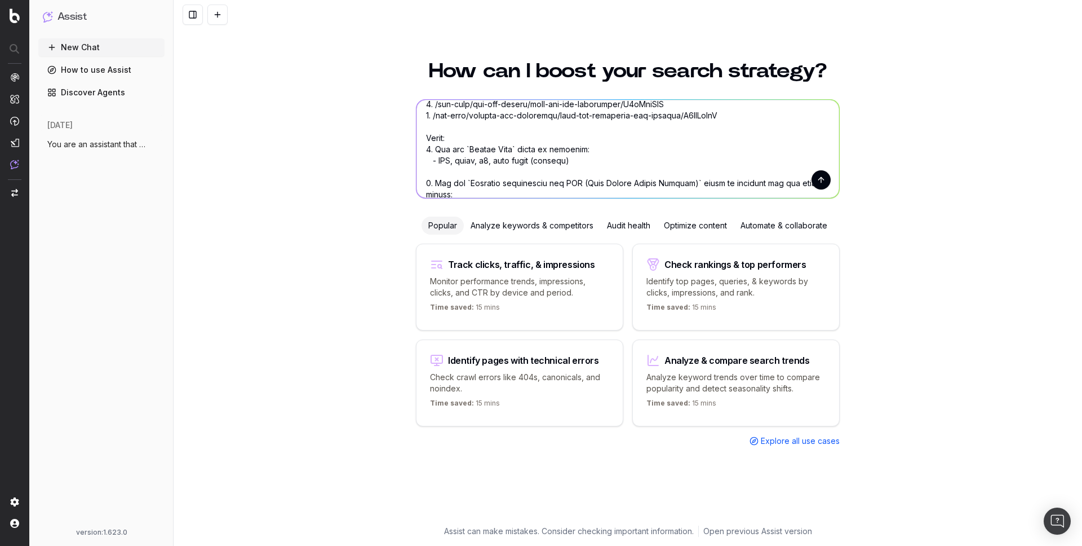
drag, startPoint x: 484, startPoint y: 162, endPoint x: 566, endPoint y: 161, distance: 81.7
click at [566, 161] on textarea at bounding box center [627, 149] width 423 height 98
click at [596, 163] on textarea at bounding box center [627, 149] width 423 height 98
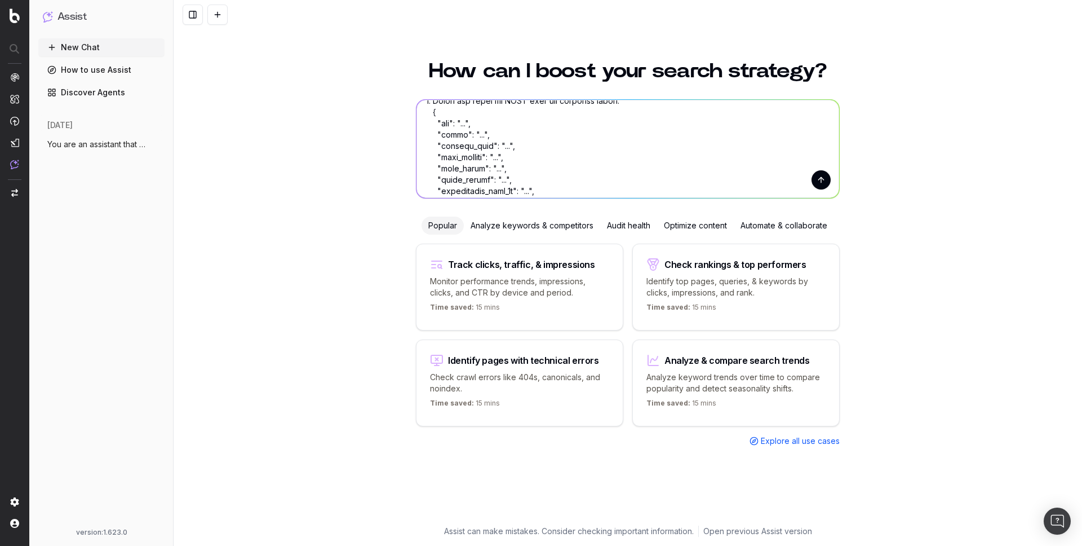
scroll to position [263, 0]
click at [444, 136] on textarea at bounding box center [627, 149] width 423 height 98
click at [449, 143] on textarea at bounding box center [627, 149] width 423 height 98
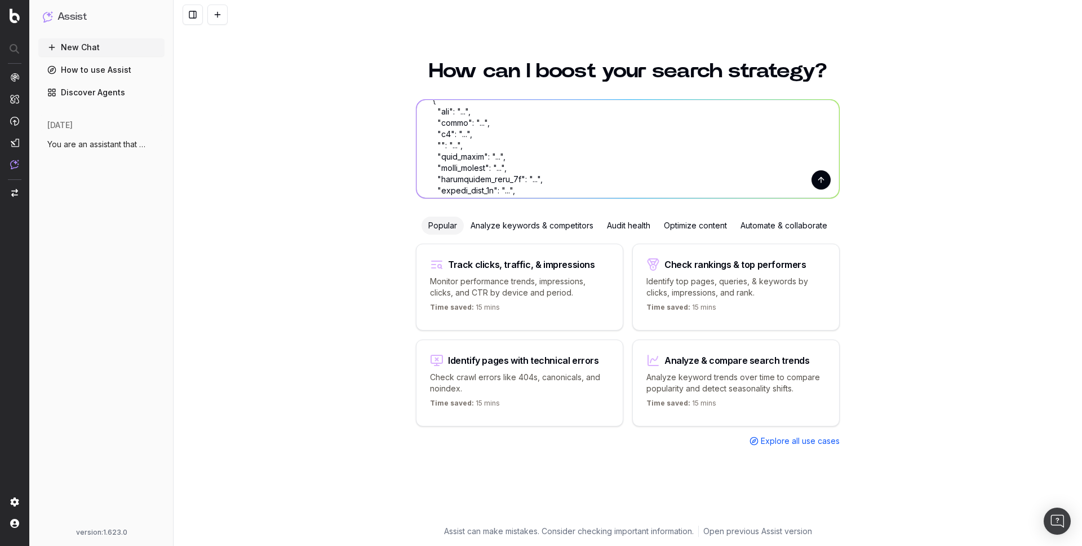
drag, startPoint x: 471, startPoint y: 135, endPoint x: 469, endPoint y: 147, distance: 12.4
click at [469, 147] on textarea at bounding box center [627, 149] width 423 height 98
drag, startPoint x: 512, startPoint y: 144, endPoint x: 512, endPoint y: 154, distance: 10.2
click at [512, 154] on textarea at bounding box center [627, 149] width 423 height 98
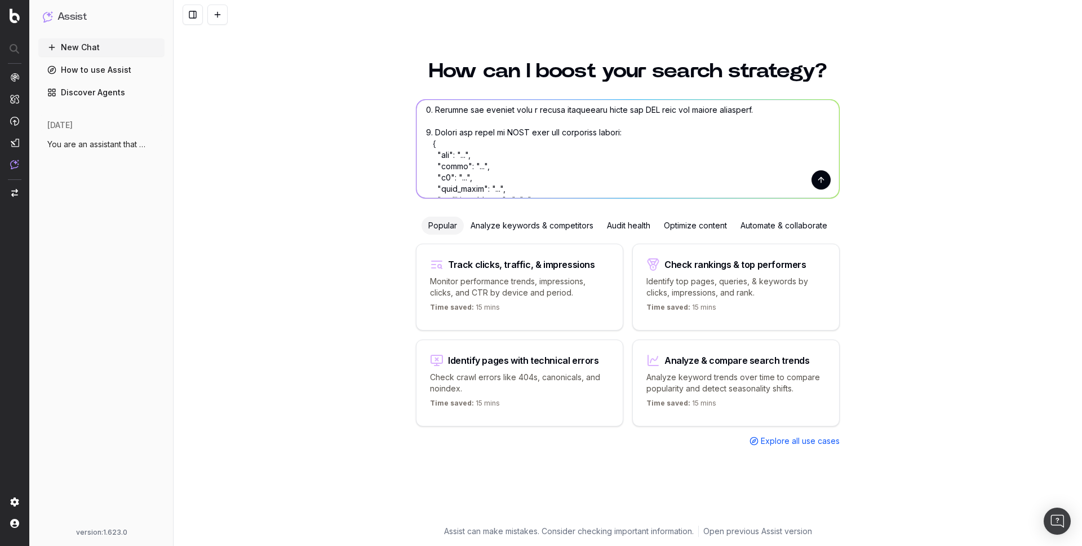
scroll to position [219, 0]
click at [513, 135] on textarea at bounding box center [627, 149] width 423 height 98
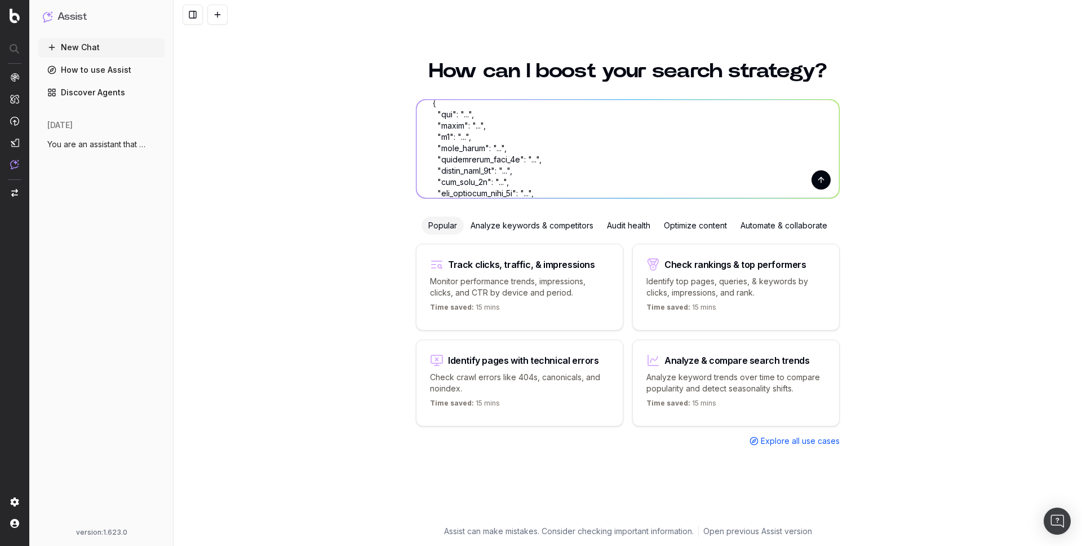
scroll to position [304, 0]
drag, startPoint x: 579, startPoint y: 133, endPoint x: 581, endPoint y: 168, distance: 35.0
click at [581, 168] on textarea at bounding box center [627, 149] width 423 height 98
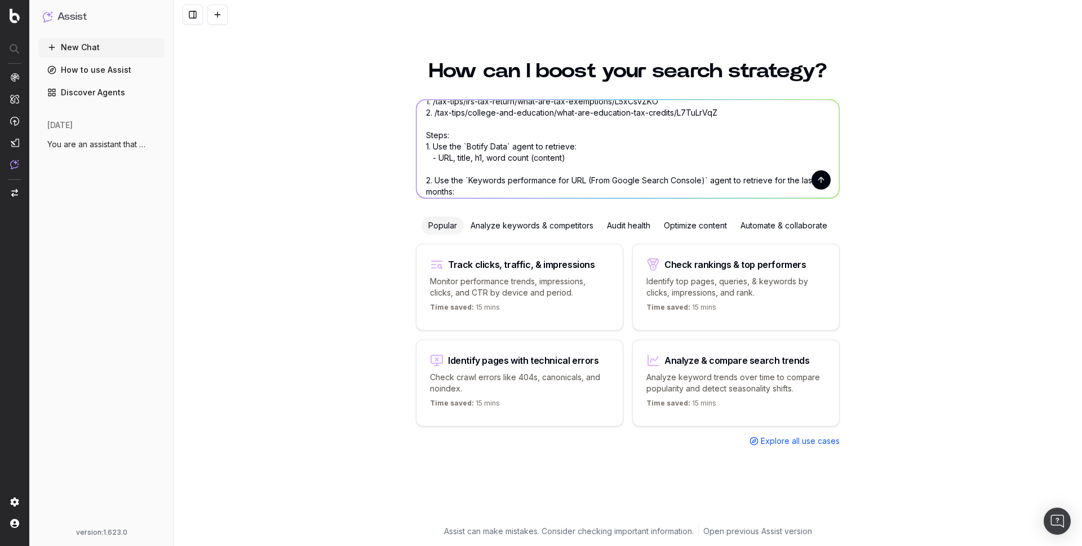
scroll to position [43, 0]
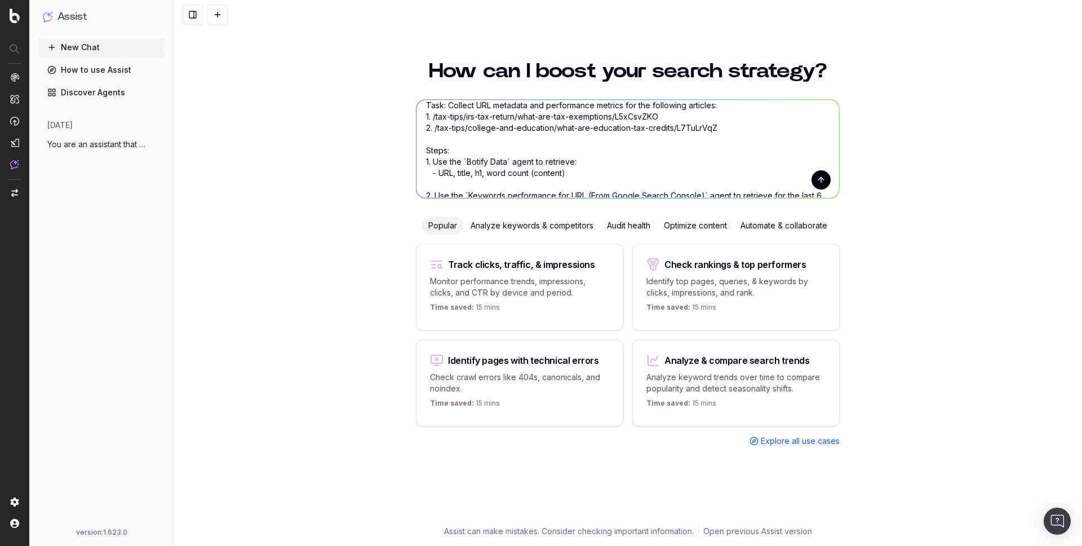
type textarea "You are an assistant that identifies which articles should be refreshed for SEO…"
click at [814, 178] on button "submit" at bounding box center [821, 179] width 19 height 19
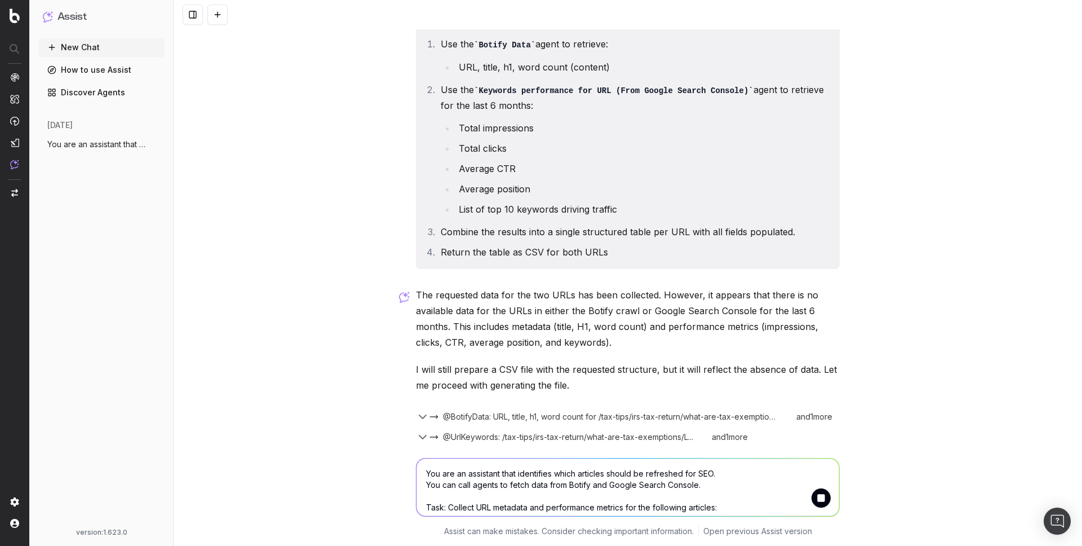
scroll to position [156, 0]
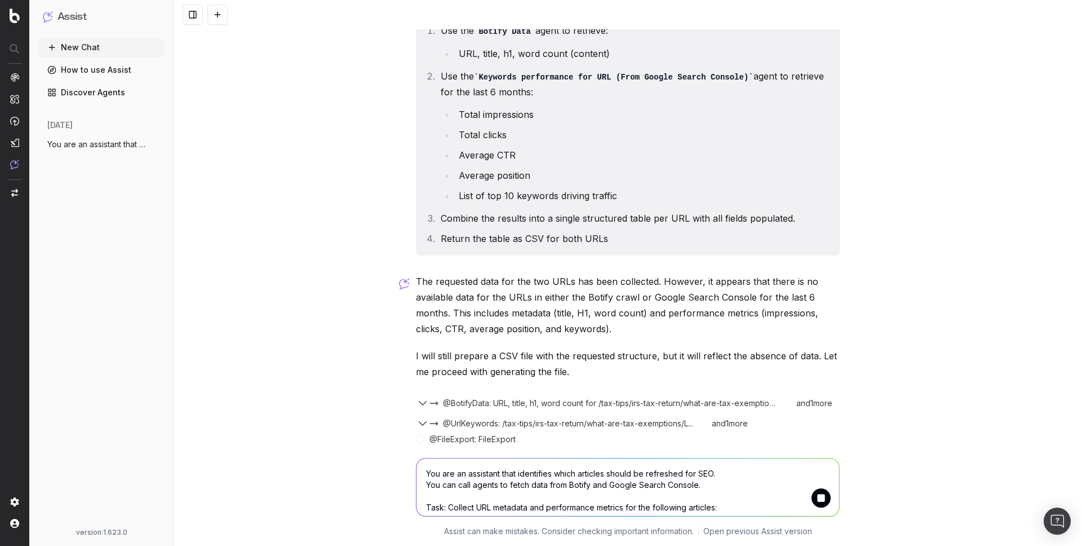
click at [419, 403] on icon "button" at bounding box center [422, 402] width 7 height 3
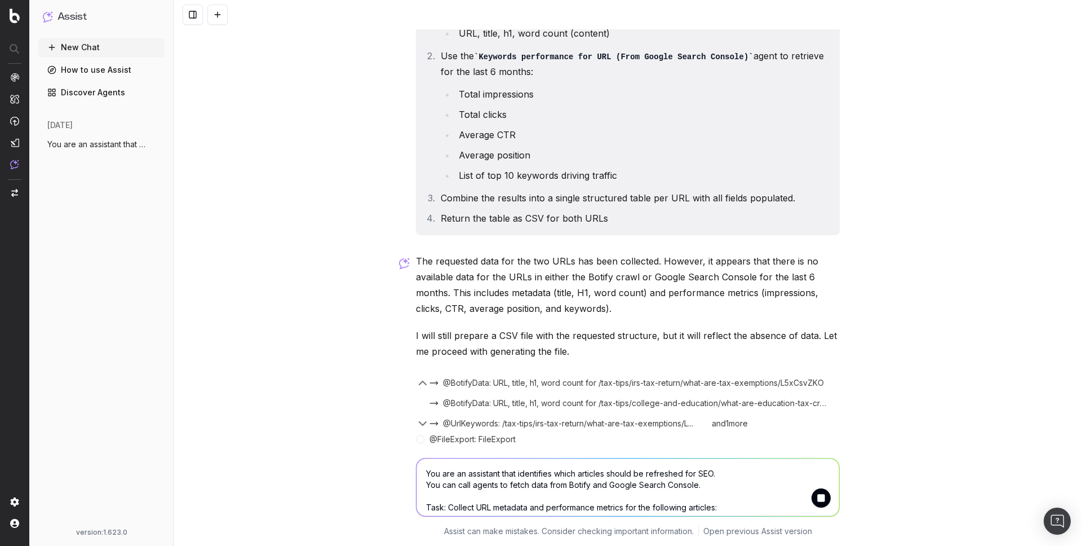
click at [509, 382] on span "@BotifyData: URL, title, h1, word count for /tax-tips/irs-tax-return/what-are-t…" at bounding box center [633, 382] width 381 height 11
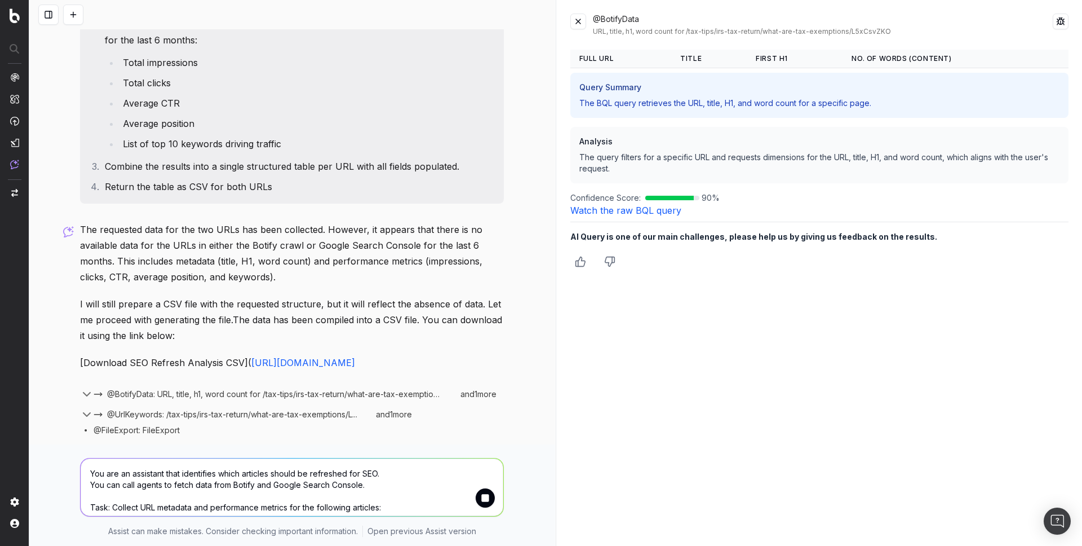
scroll to position [223, 0]
click at [610, 210] on link "Watch the raw BQL query" at bounding box center [625, 210] width 111 height 11
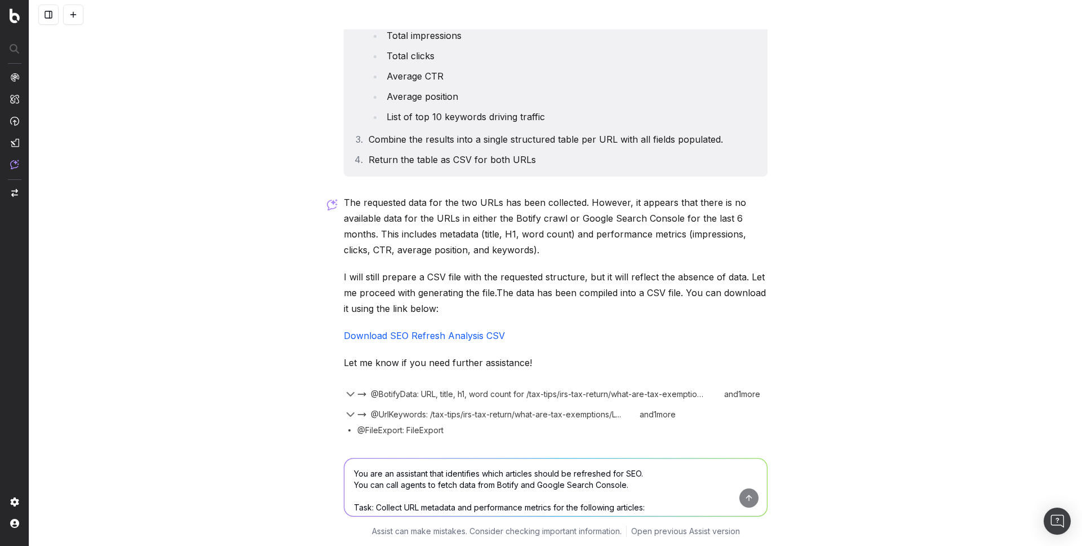
scroll to position [273, 0]
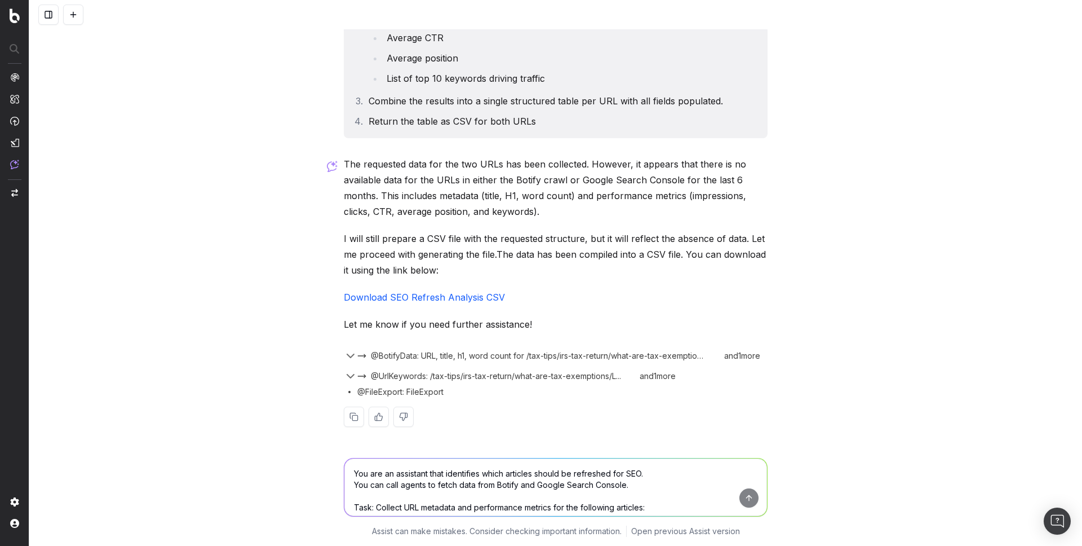
click at [496, 352] on span "@BotifyData: URL, title, h1, word count for /tax-tips/irs-tax-return/what-are-t…" at bounding box center [538, 355] width 335 height 11
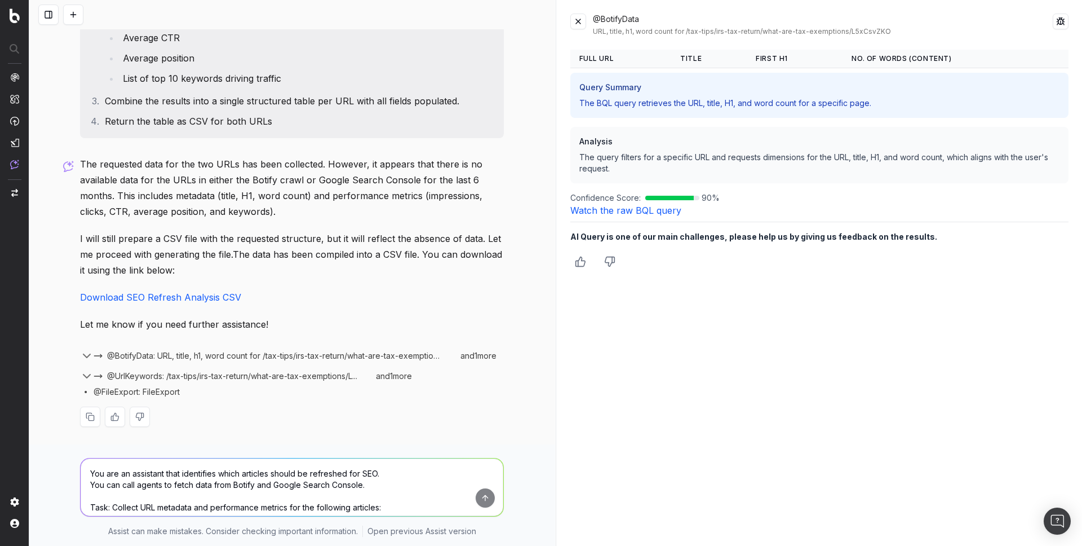
click at [632, 214] on link "Watch the raw BQL query" at bounding box center [625, 210] width 111 height 11
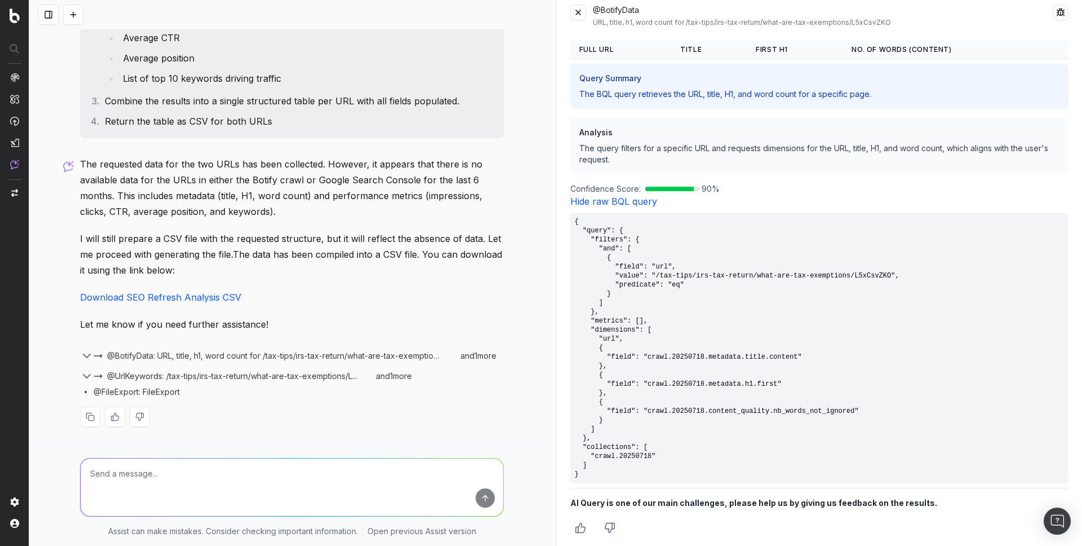
scroll to position [15, 0]
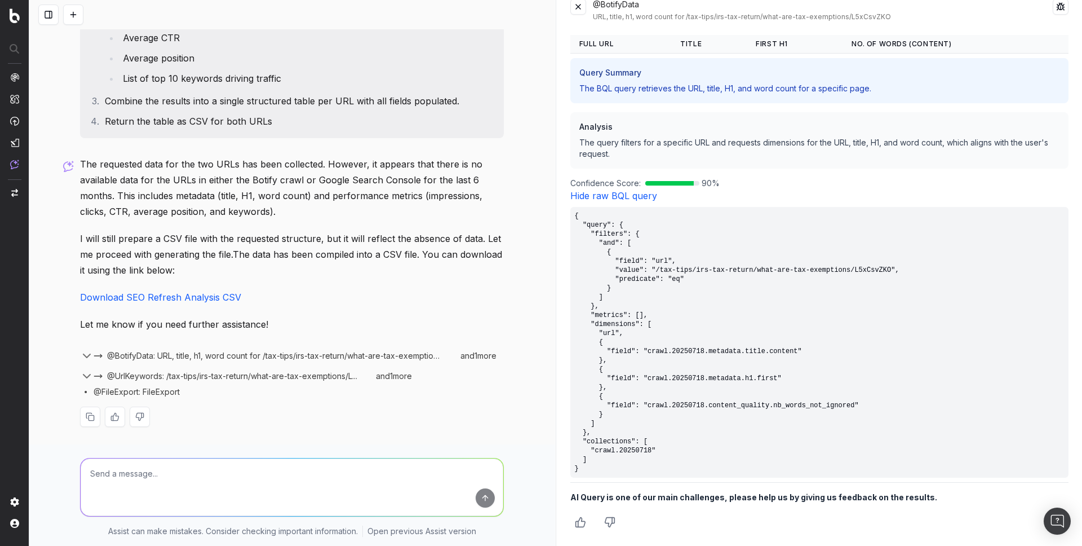
click at [254, 475] on textarea at bounding box center [292, 486] width 423 height 57
paste textarea "https://turbotax.intuit.com/"
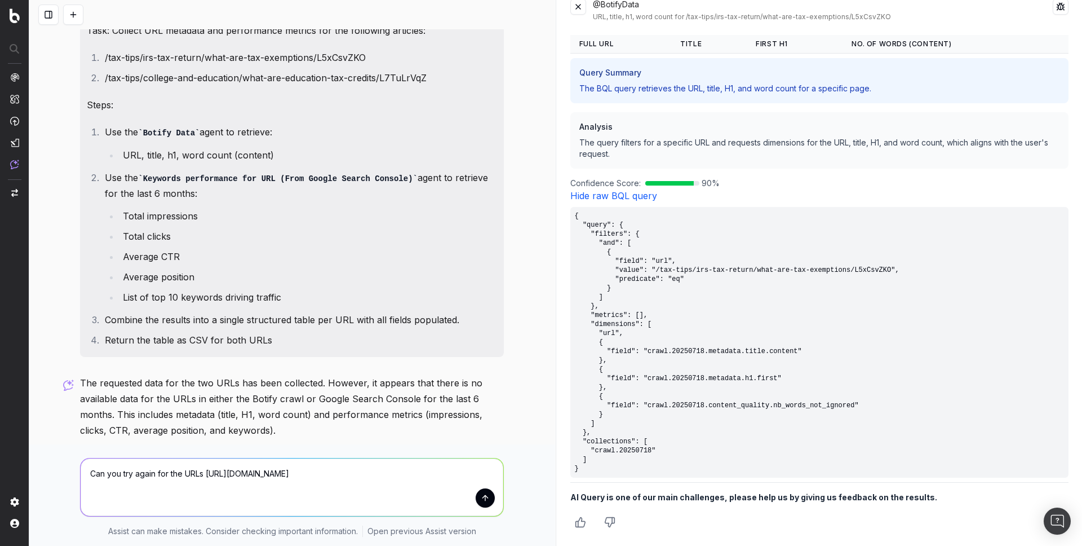
scroll to position [53, 0]
drag, startPoint x: 368, startPoint y: 60, endPoint x: 100, endPoint y: 59, distance: 268.3
click at [101, 59] on li "/tax-tips/irs-tax-return/what-are-tax-exemptions/L5xCsvZKO" at bounding box center [299, 59] width 396 height 16
copy li "/tax-tips/irs-tax-return/what-are-tax-exemptions/L5xCsvZKO"
click at [343, 472] on textarea "Can you try again for the URLs https://turbotax.intuit.com/" at bounding box center [292, 486] width 423 height 57
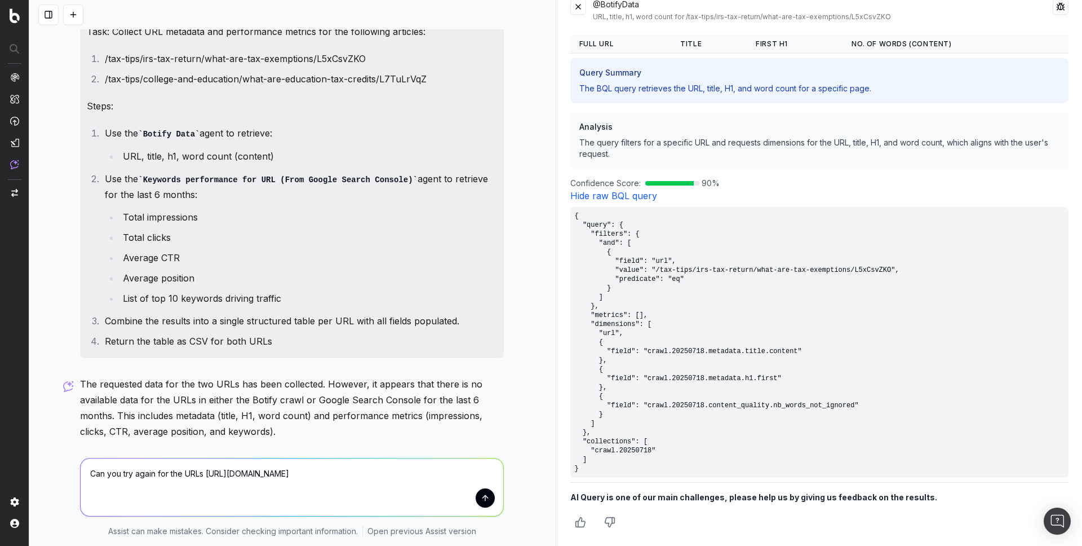
paste textarea "/tax-tips/irs-tax-return/what-are-tax-exemptions/L5xCsvZKO"
click at [304, 471] on textarea "Can you try again for the URLs https://turbotax.intuit.com//tax-tips/irs-tax-re…" at bounding box center [292, 486] width 423 height 57
click at [282, 484] on textarea "Can you try again for the URLs https://turbotax.intuit.com/tax-tips/irs-tax-ret…" at bounding box center [292, 486] width 423 height 57
drag, startPoint x: 104, startPoint y: 79, endPoint x: 437, endPoint y: 88, distance: 332.6
click at [437, 88] on div "You are an assistant that identifies which articles should be refreshed for SEO…" at bounding box center [292, 167] width 424 height 382
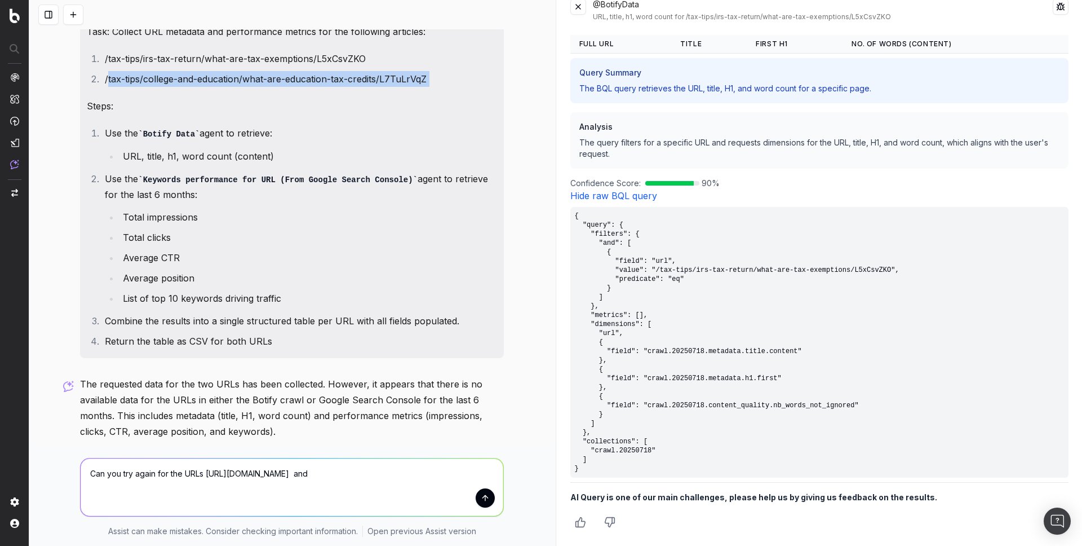
copy li "tax-tips/college-and-education/what-are-education-tax-credits/L7TuLrVqZ"
click at [305, 488] on textarea "Can you try again for the URLs https://turbotax.intuit.com/tax-tips/irs-tax-ret…" at bounding box center [292, 486] width 423 height 57
paste textarea "tax-tips/college-and-education/what-are-education-tax-credits/L7TuLrVqZ"
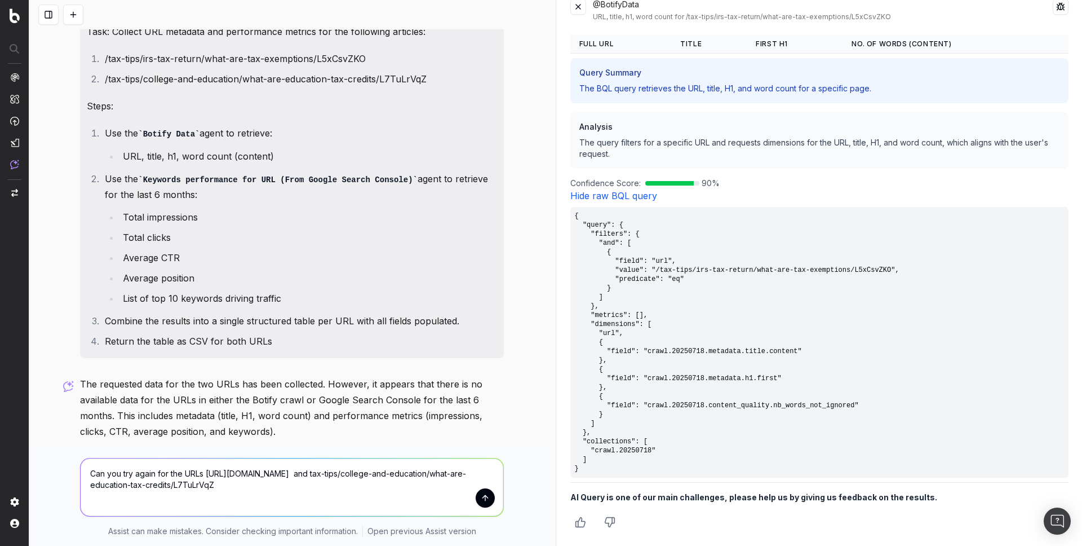
drag, startPoint x: 302, startPoint y: 473, endPoint x: 203, endPoint y: 468, distance: 99.3
click at [203, 468] on textarea "Can you try again for the URLs https://turbotax.intuit.com/tax-tips/irs-tax-ret…" at bounding box center [292, 486] width 423 height 57
click at [196, 485] on textarea "Can you try again for the URLs https://turbotax.intuit.com/tax-tips/irs-tax-ret…" at bounding box center [292, 486] width 423 height 57
paste textarea "https://turbotax.intuit.com/"
click at [247, 493] on textarea "Can you try again for the URLs https://turbotax.intuit.com/tax-tips/irs-tax-ret…" at bounding box center [292, 483] width 423 height 64
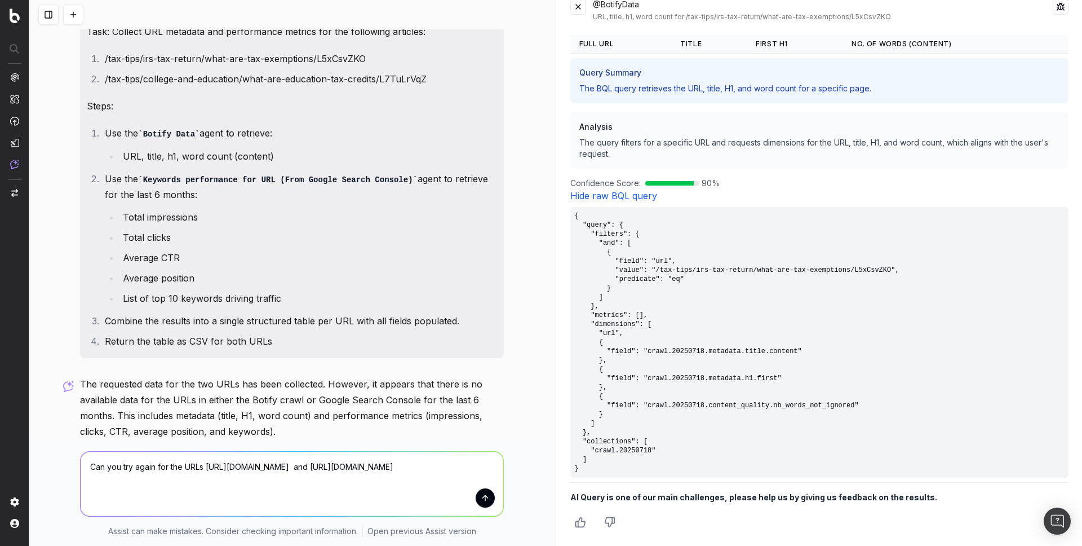
type textarea "Can you try again for the URLs https://turbotax.intuit.com/tax-tips/irs-tax-ret…"
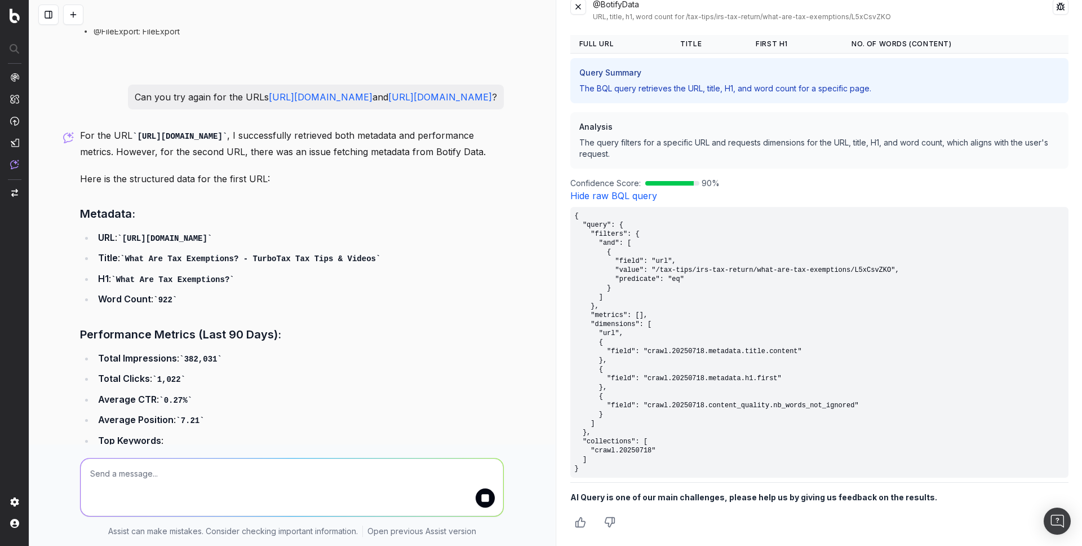
scroll to position [570, 0]
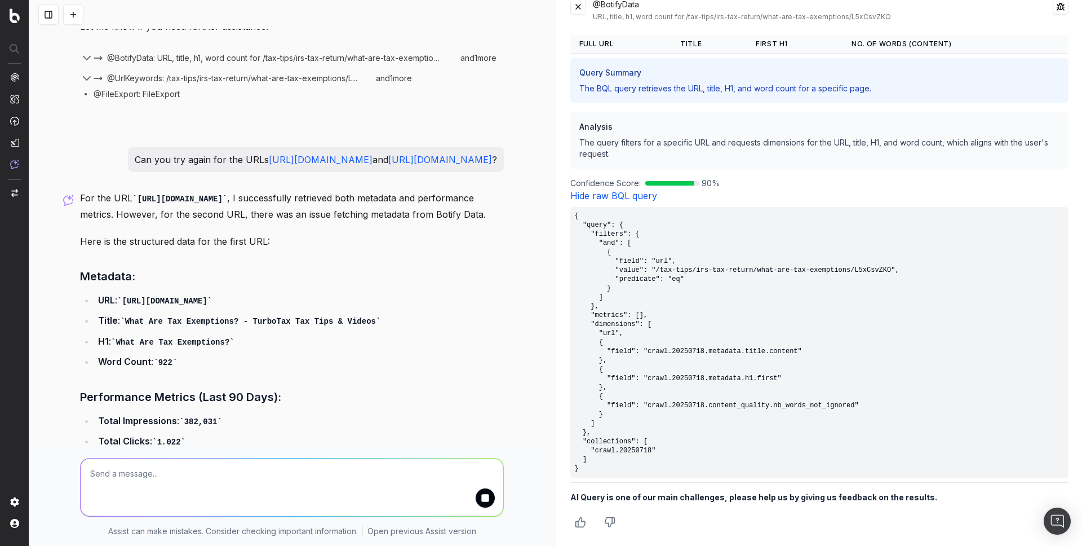
drag, startPoint x: 269, startPoint y: 176, endPoint x: 502, endPoint y: 0, distance: 292.5
click at [0, 0] on div "Assist New Chat How to use Assist Discover Agents today You are an assistant th…" at bounding box center [541, 273] width 1082 height 546
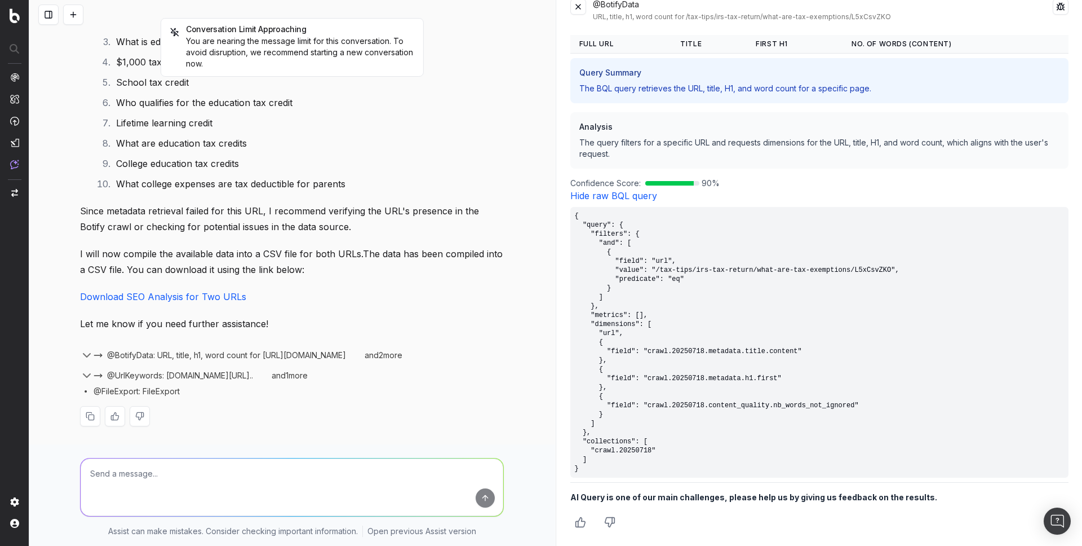
scroll to position [1576, 0]
click at [196, 298] on link "Download SEO Analysis for Two URLs" at bounding box center [163, 296] width 166 height 11
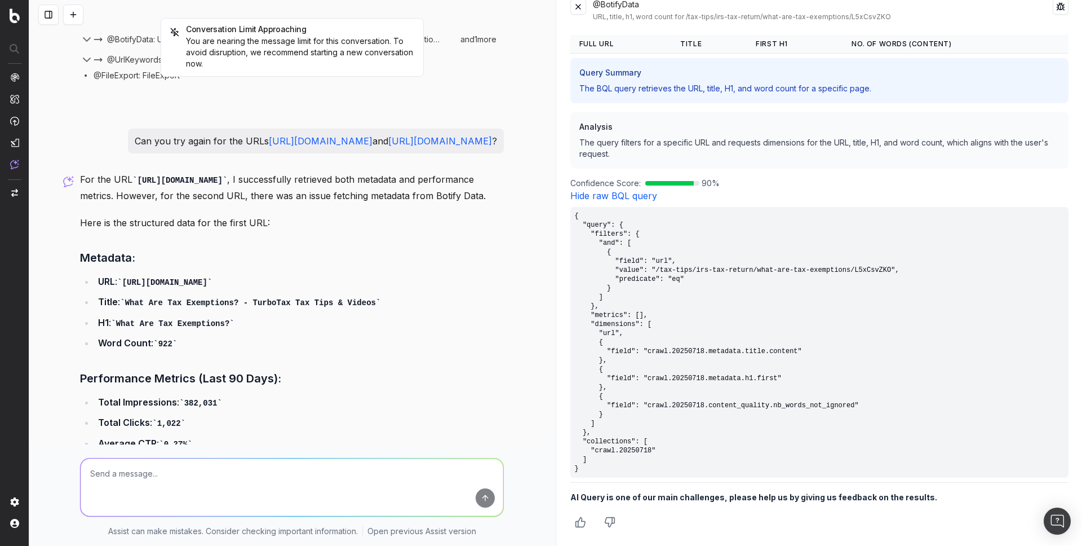
scroll to position [587, 0]
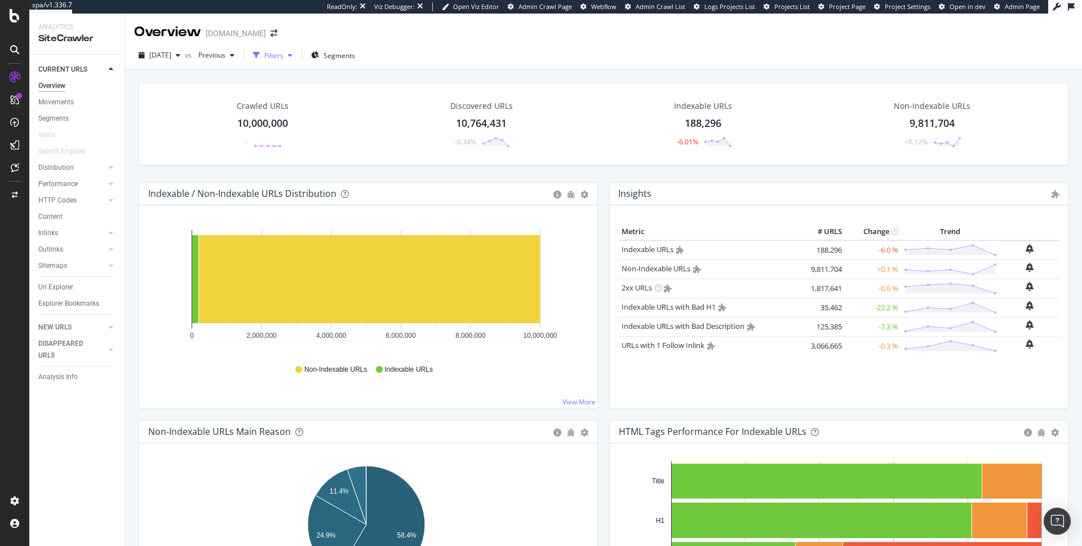
click at [297, 60] on div "Filters" at bounding box center [273, 55] width 48 height 17
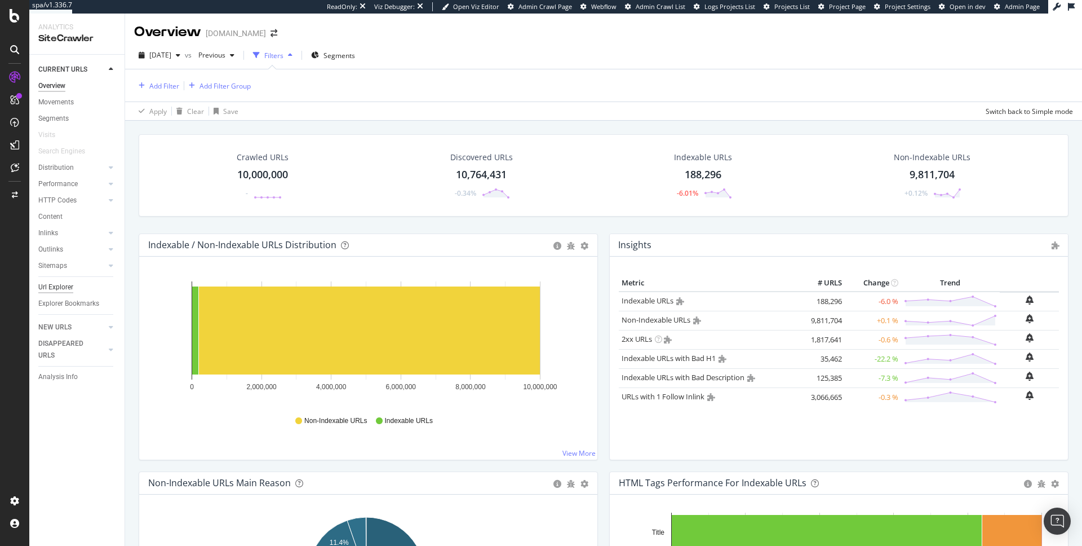
click at [70, 282] on div "Url Explorer" at bounding box center [55, 287] width 35 height 12
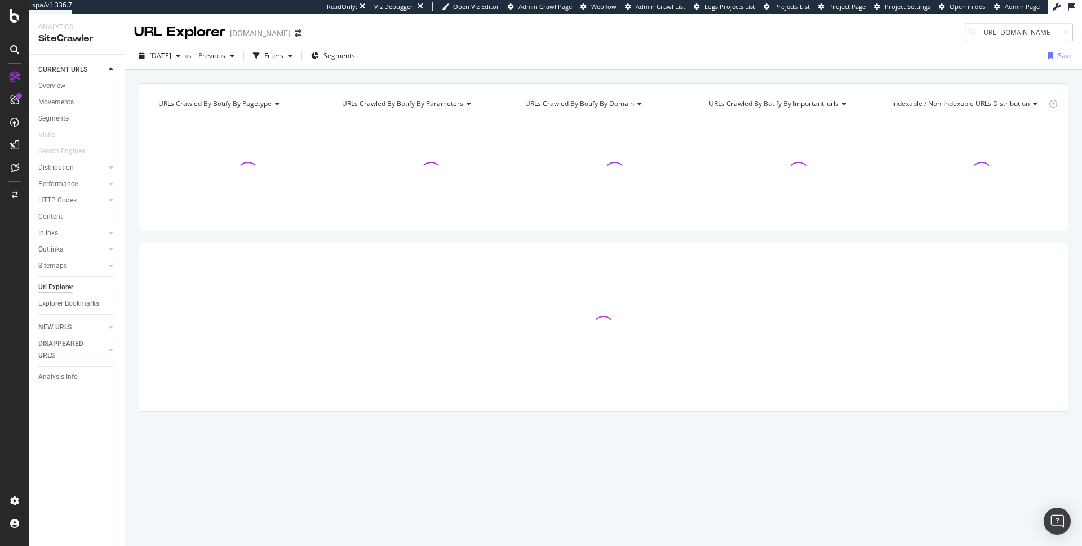
scroll to position [0, 242]
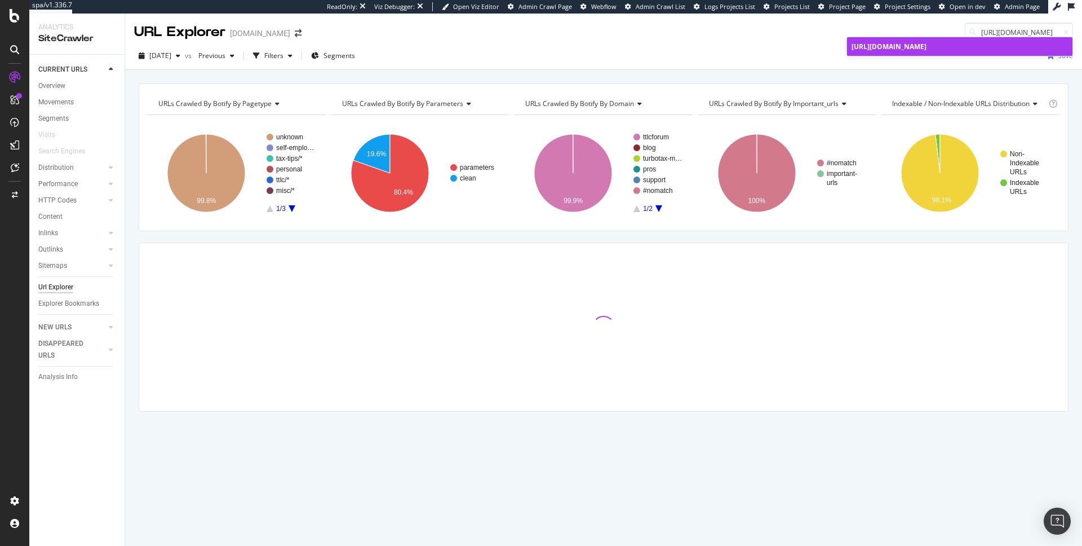
type input "[URL][DOMAIN_NAME]"
click at [927, 49] on span "[URL][DOMAIN_NAME]" at bounding box center [889, 47] width 75 height 10
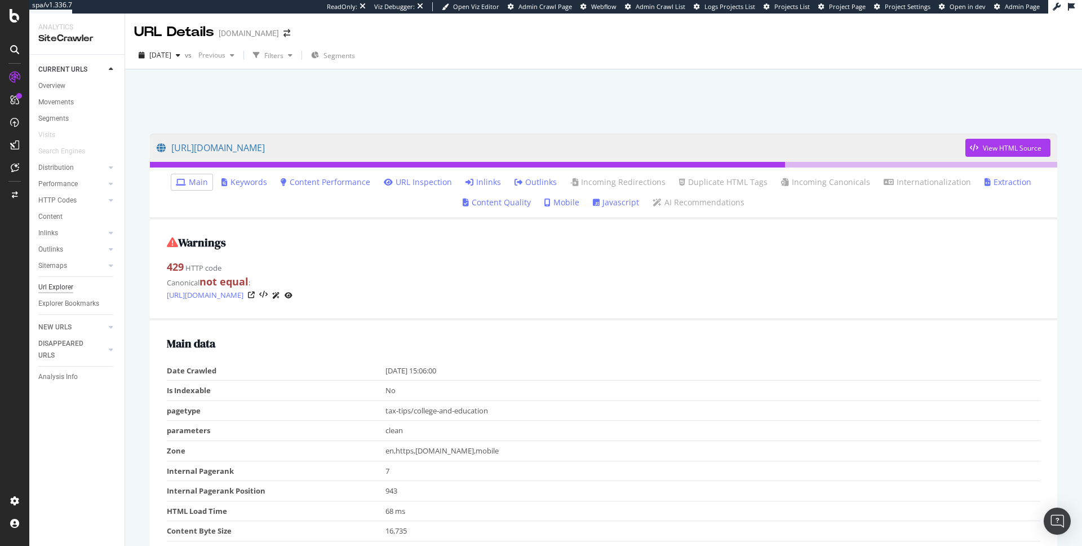
click at [67, 287] on div "Url Explorer" at bounding box center [55, 287] width 35 height 12
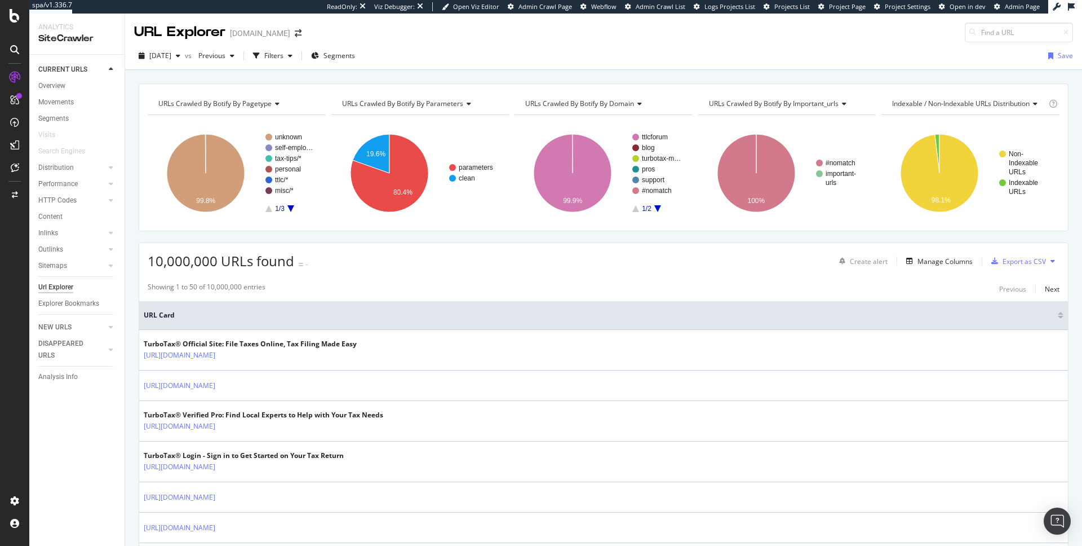
click at [458, 99] on span "URLs Crawled By Botify By parameters" at bounding box center [402, 104] width 121 height 10
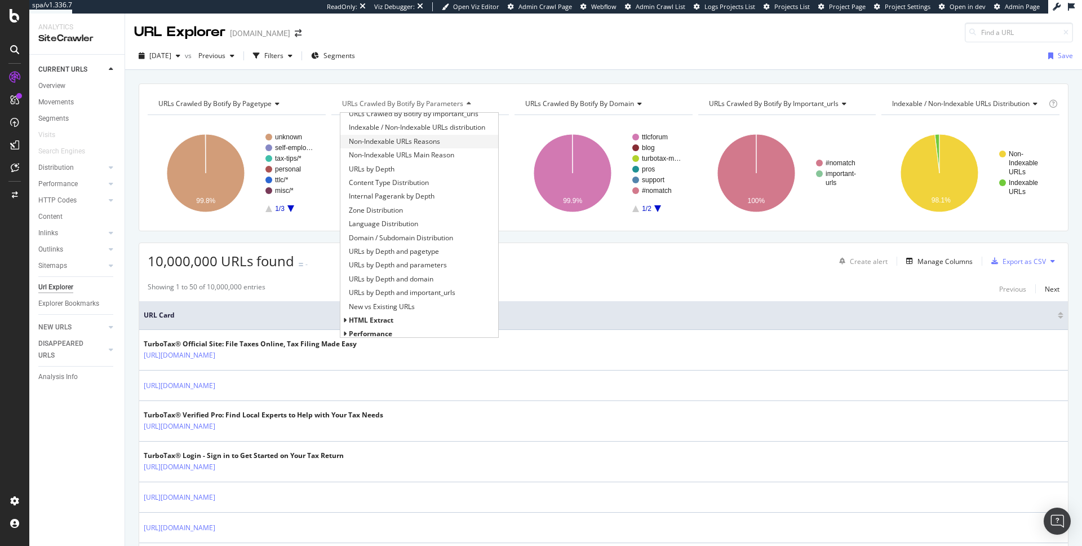
scroll to position [151, 0]
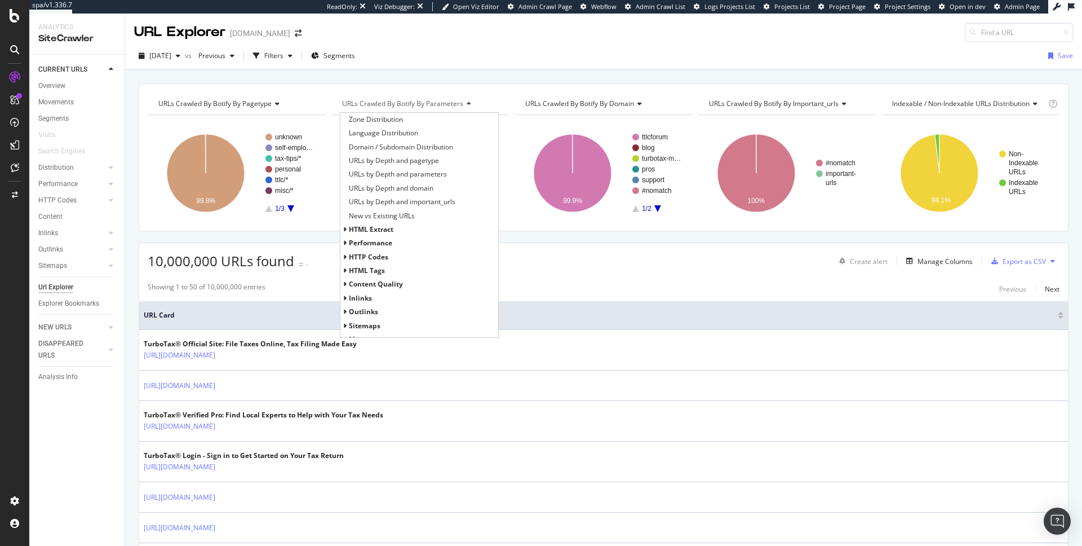
click at [352, 254] on span "HTTP Codes" at bounding box center [368, 257] width 39 height 10
click at [371, 269] on span "HTTP Status Codes Distribution" at bounding box center [398, 270] width 98 height 11
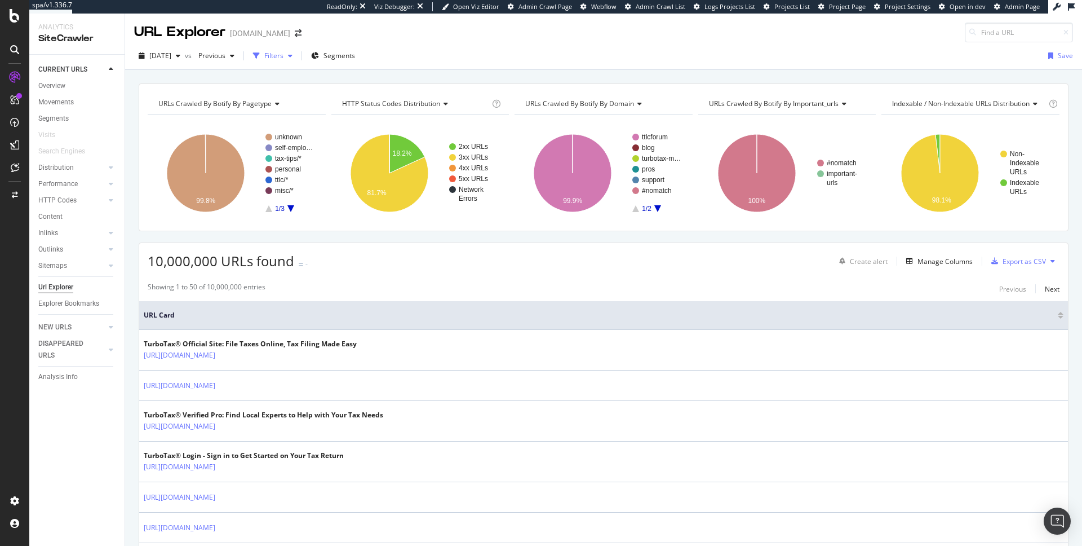
click at [297, 57] on div "button" at bounding box center [290, 55] width 14 height 7
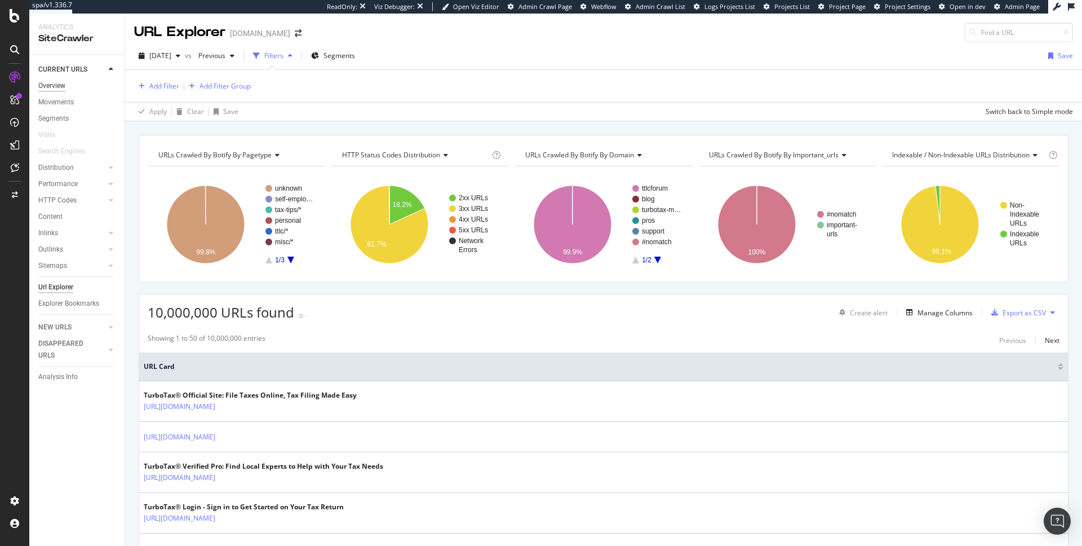
click at [60, 85] on div "Overview" at bounding box center [51, 86] width 27 height 12
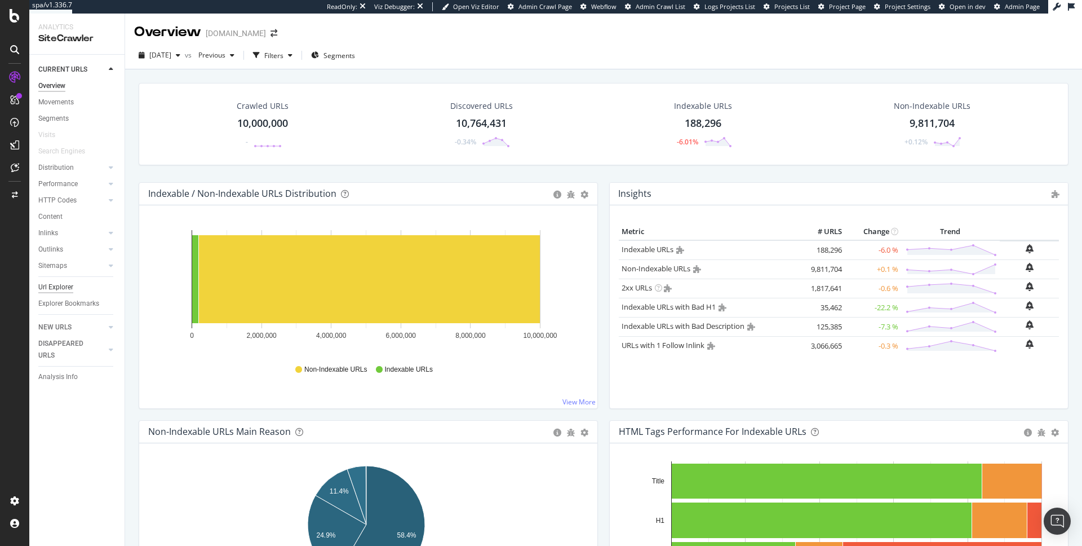
click at [67, 285] on div "Url Explorer" at bounding box center [55, 287] width 35 height 12
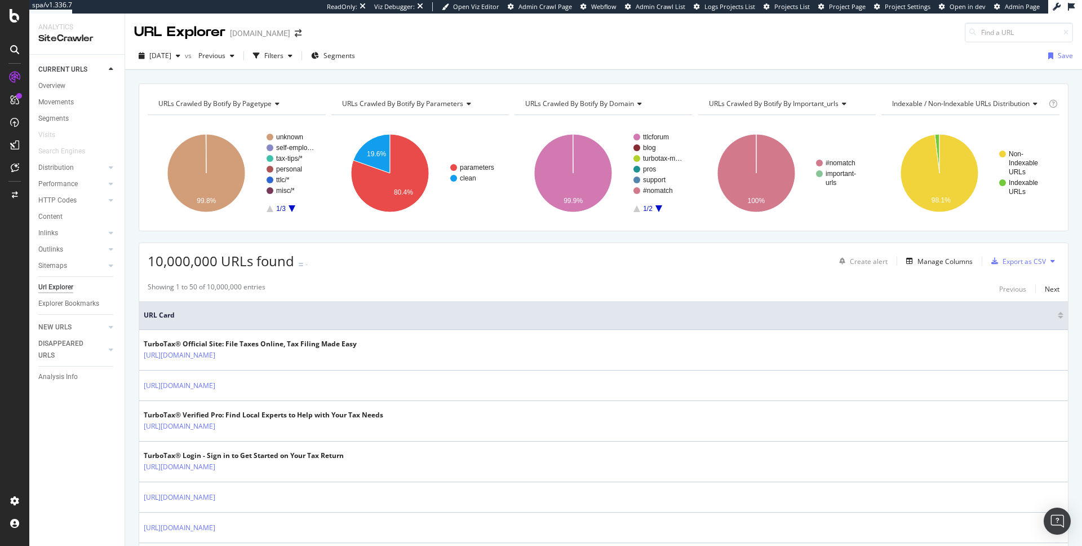
click at [455, 108] on span "URLs Crawled By Botify By parameters" at bounding box center [402, 104] width 121 height 10
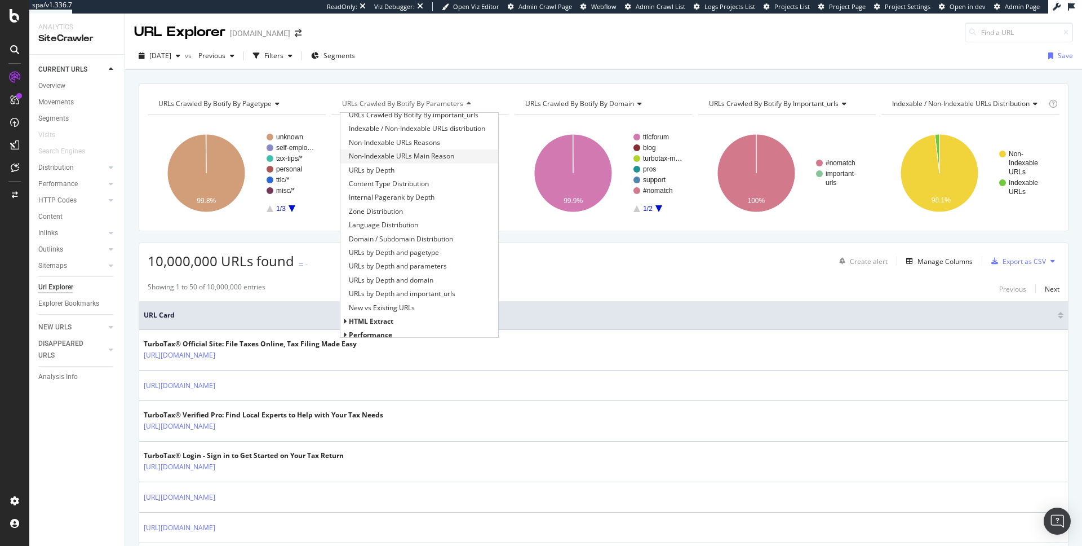
scroll to position [160, 0]
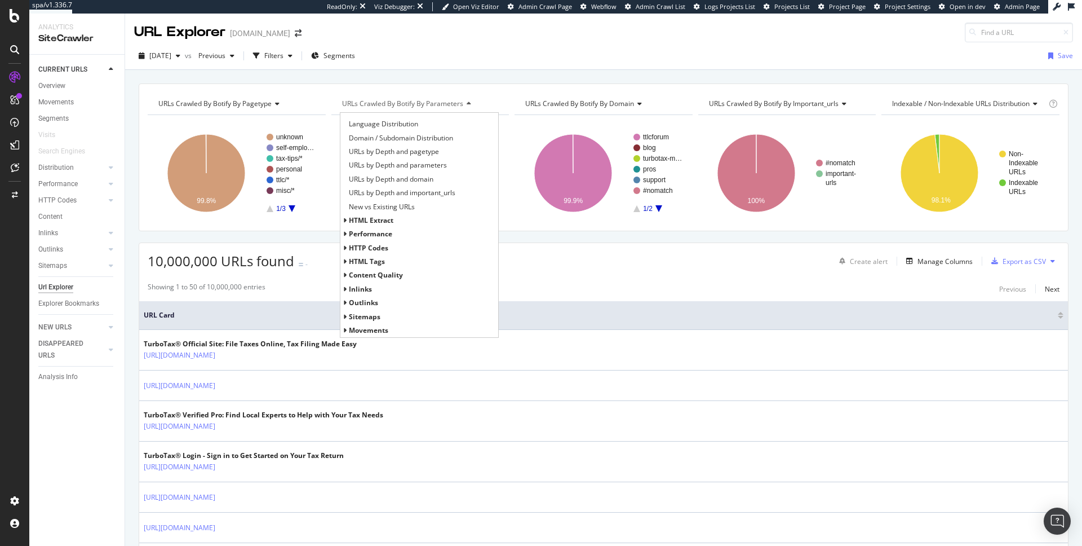
click at [343, 247] on icon at bounding box center [345, 248] width 4 height 7
click at [384, 272] on span "URLs by Depth and HTTP Status Code" at bounding box center [407, 274] width 117 height 11
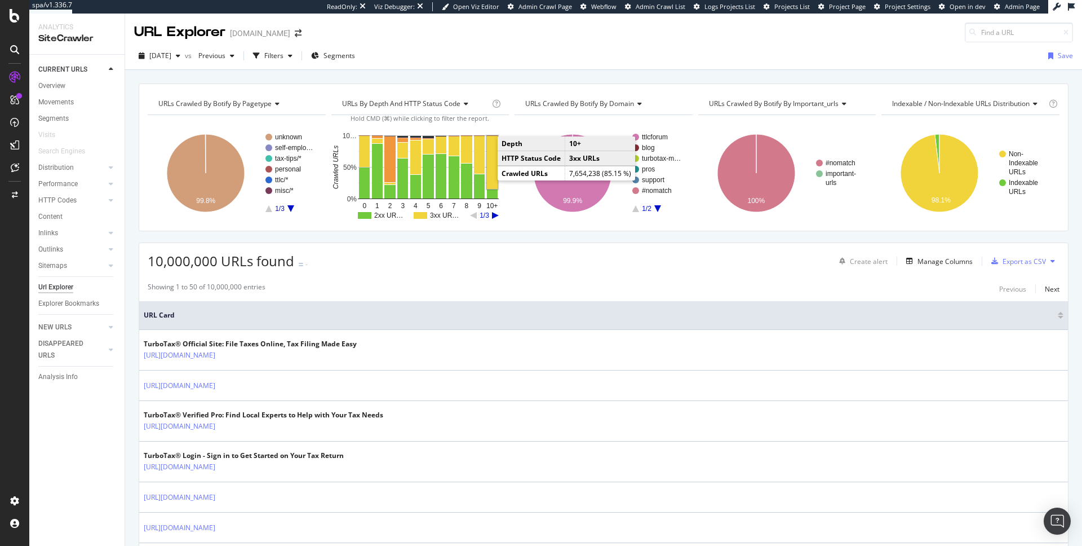
click at [491, 165] on rect "A chart." at bounding box center [492, 162] width 11 height 53
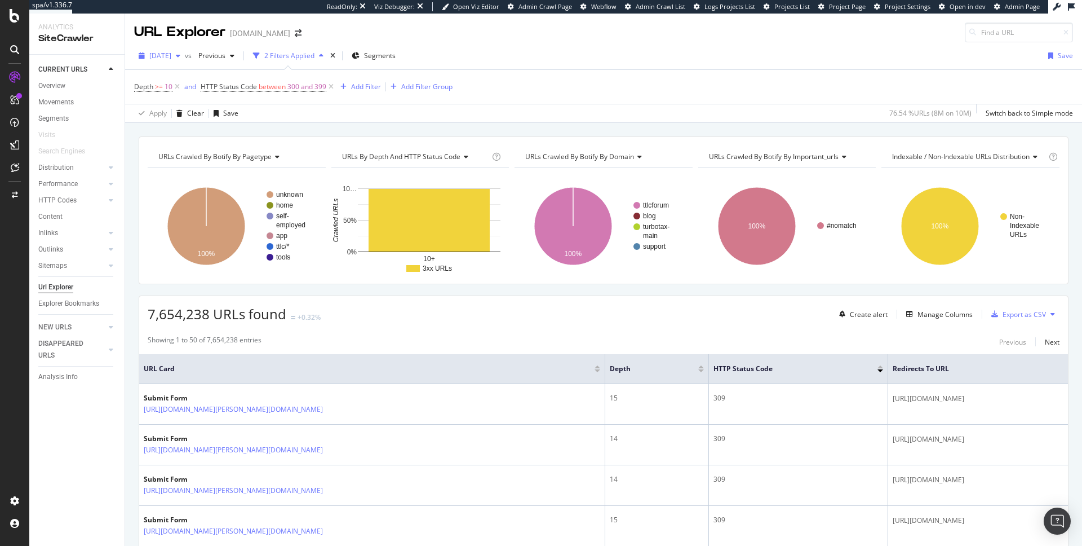
click at [185, 61] on div "2025 Jul. 18th" at bounding box center [159, 55] width 51 height 17
click at [481, 132] on div "URLs Crawled By Botify By pagetype Show API Requests Chart (by Value) Table Exp…" at bounding box center [603, 136] width 957 height 27
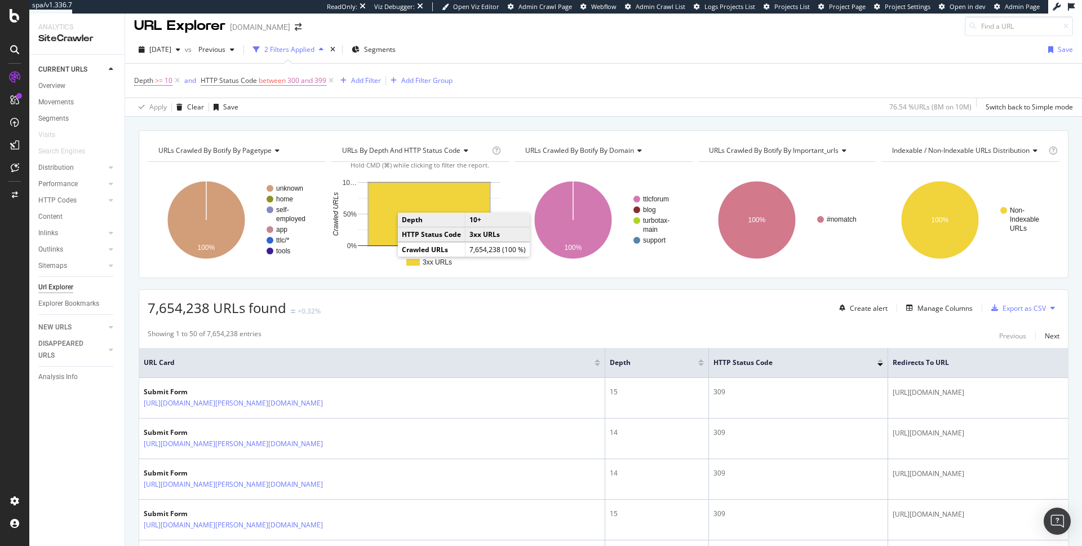
scroll to position [50, 0]
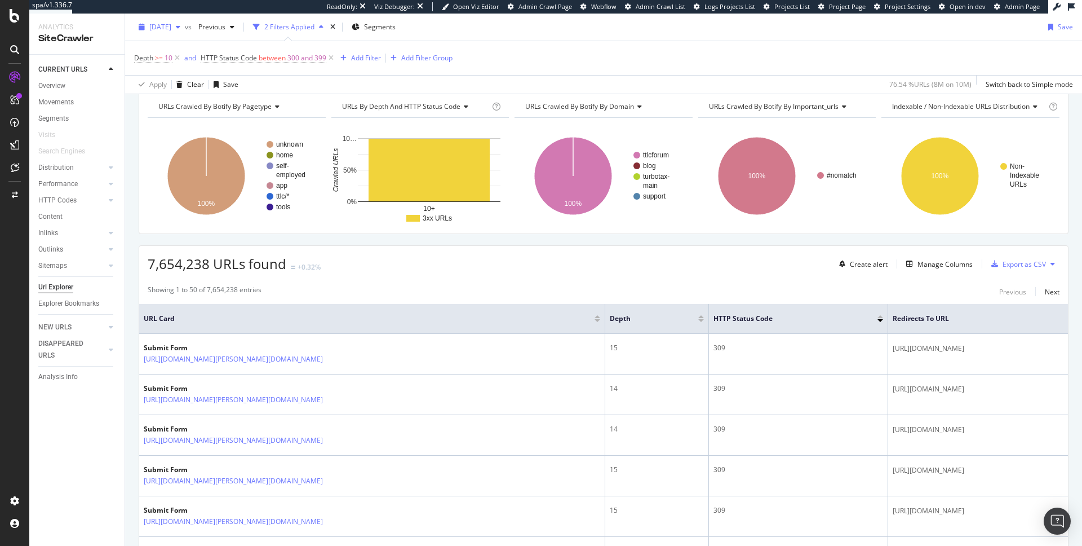
click at [180, 26] on icon "button" at bounding box center [178, 27] width 5 height 7
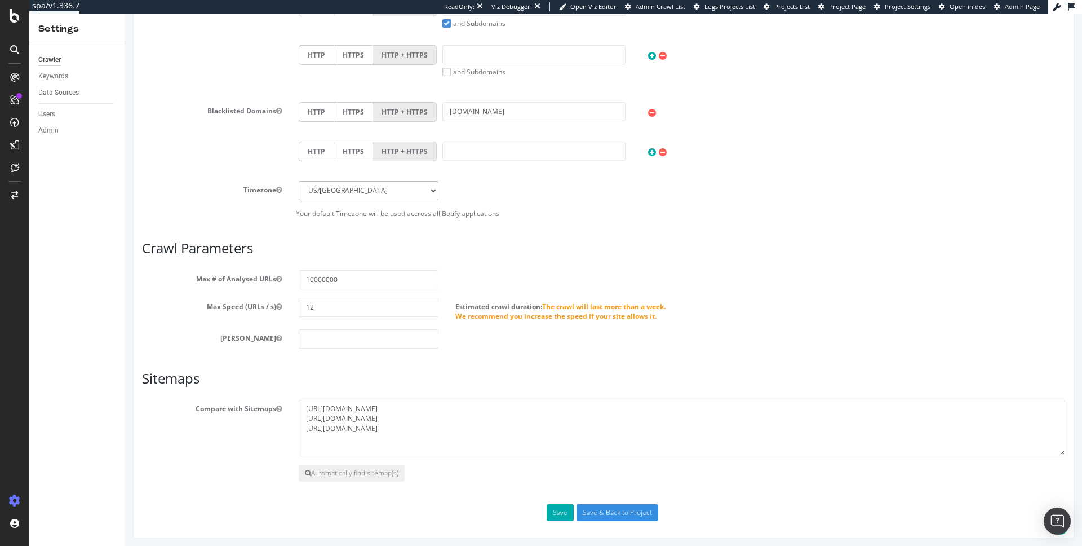
scroll to position [539, 0]
